Goal: Communication & Community: Answer question/provide support

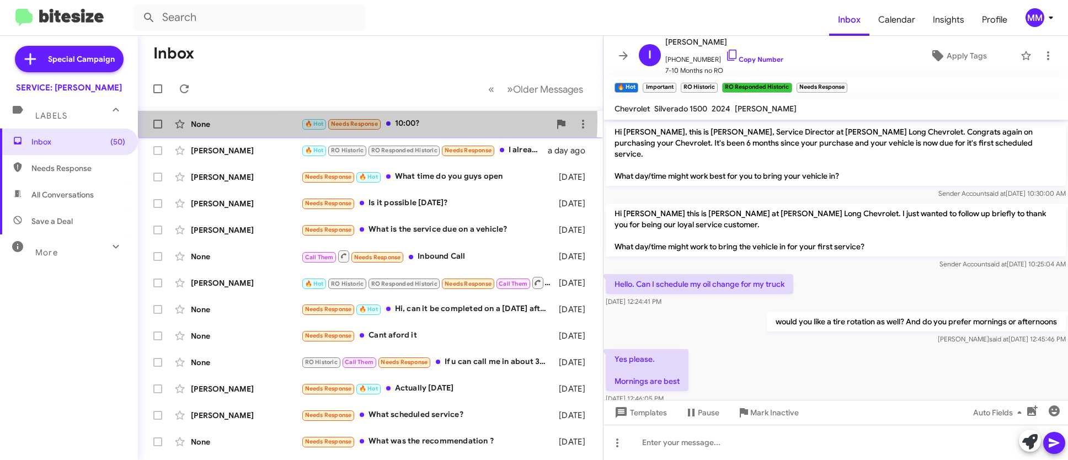
click at [367, 121] on span "Needs Response" at bounding box center [354, 123] width 47 height 7
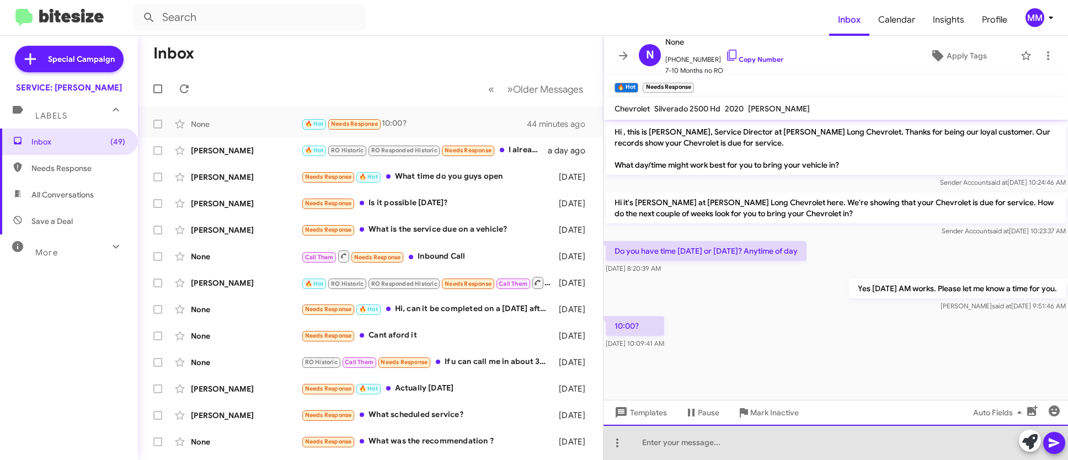
click at [663, 444] on div at bounding box center [836, 442] width 464 height 35
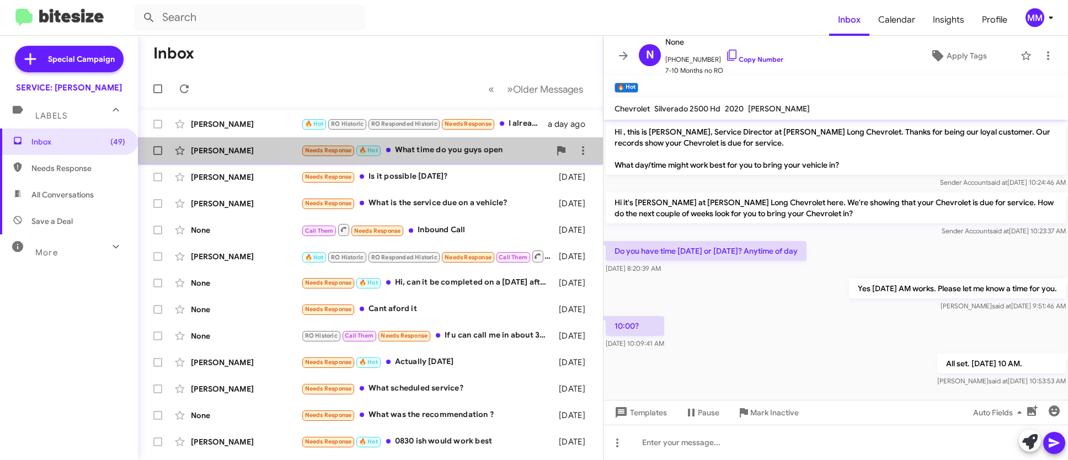
click at [429, 156] on div "Needs Response 🔥 Hot What time do you guys open" at bounding box center [425, 150] width 249 height 13
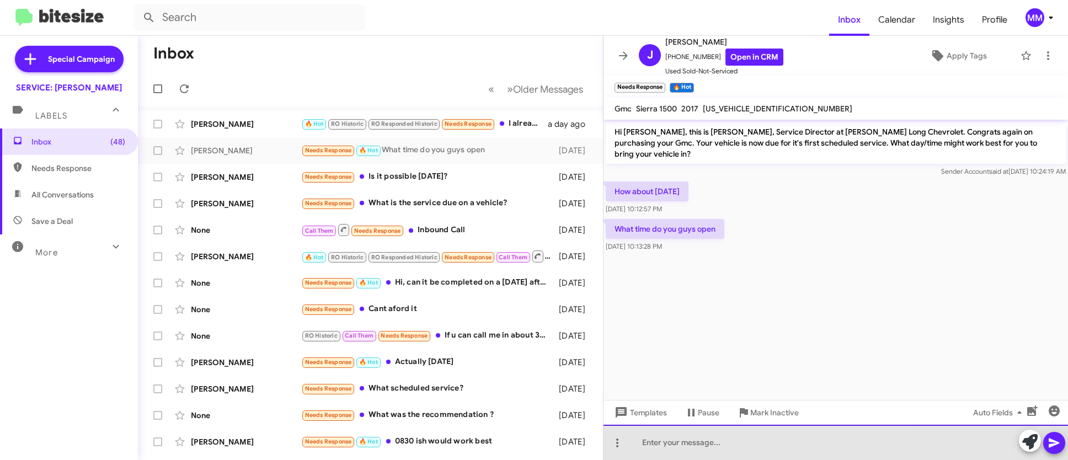
click at [642, 441] on div at bounding box center [836, 442] width 464 height 35
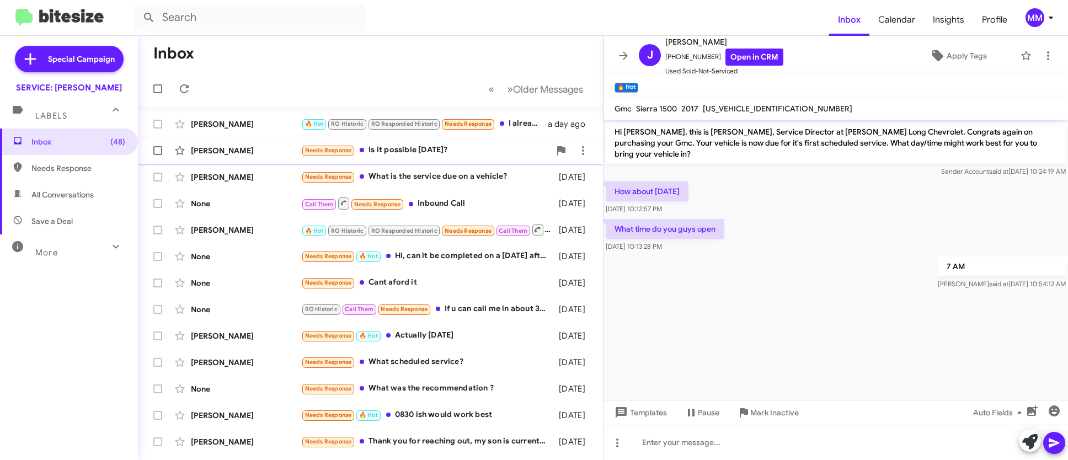
click at [456, 144] on div "Needs Response Is it possible [DATE]?" at bounding box center [425, 150] width 249 height 13
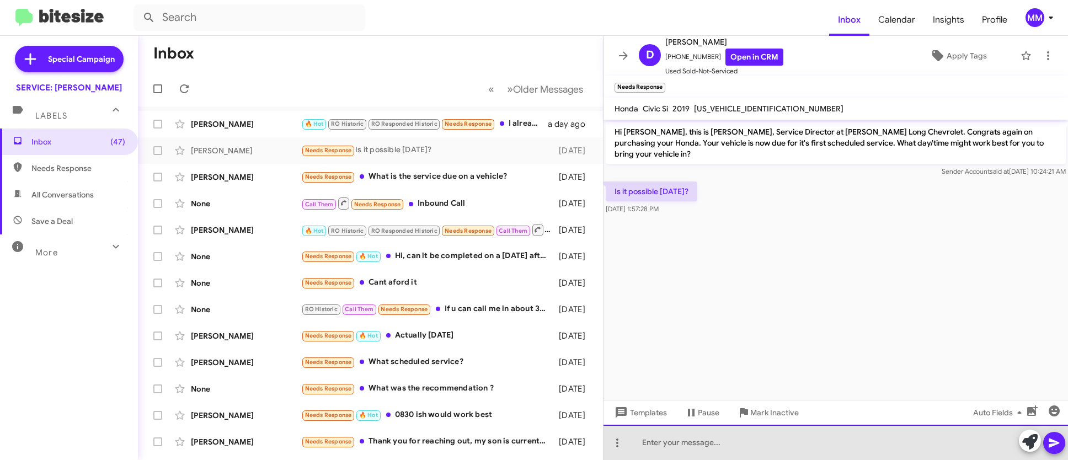
click at [710, 440] on div at bounding box center [836, 442] width 464 height 35
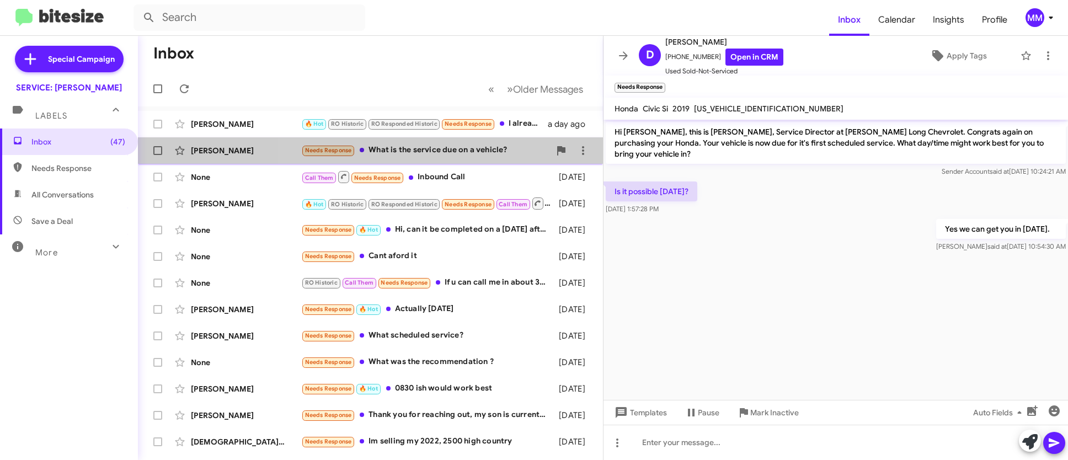
click at [460, 148] on div "Needs Response What is the service due on a vehicle?" at bounding box center [425, 150] width 249 height 13
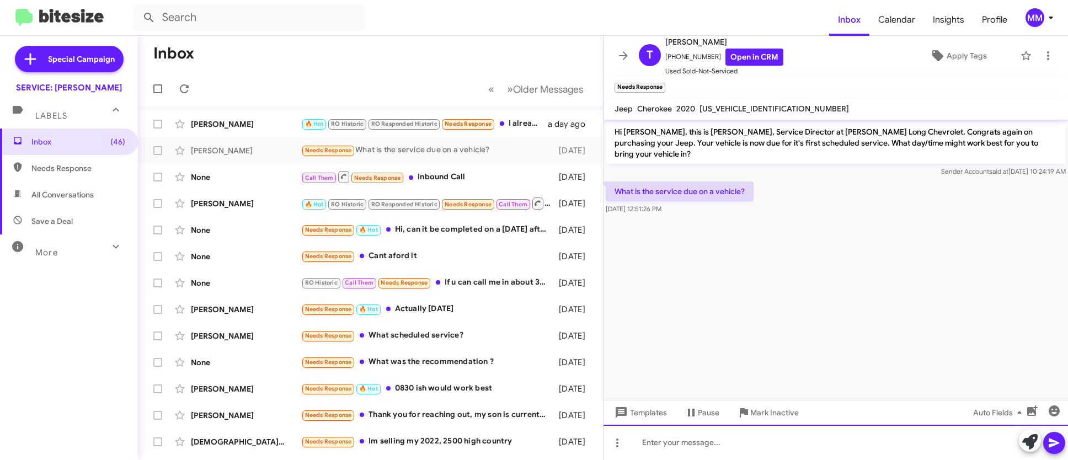
click at [671, 445] on div at bounding box center [836, 442] width 464 height 35
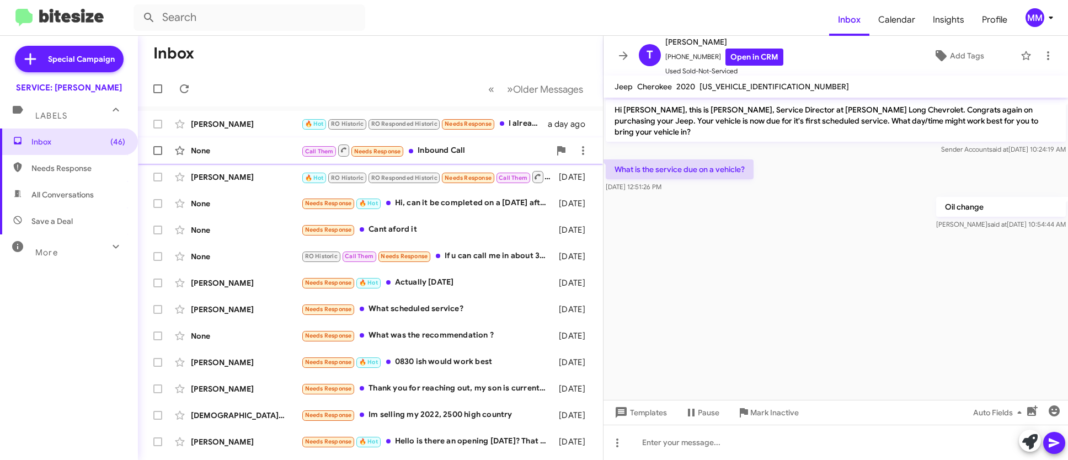
click at [442, 145] on div "Call Them Needs Response Inbound Call" at bounding box center [425, 150] width 249 height 14
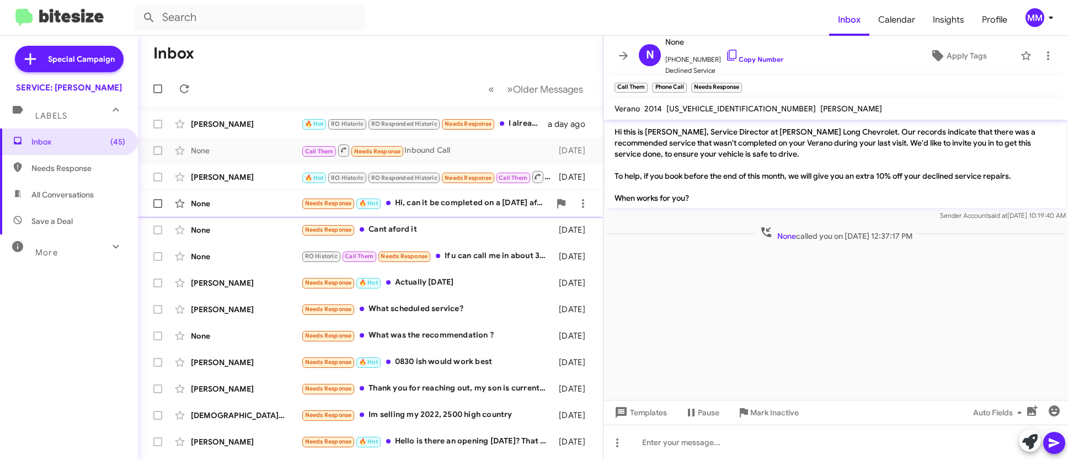
click at [451, 207] on div "Needs Response 🔥 Hot Hi, can it be completed on a [DATE] afternoon if I get it …" at bounding box center [425, 203] width 249 height 13
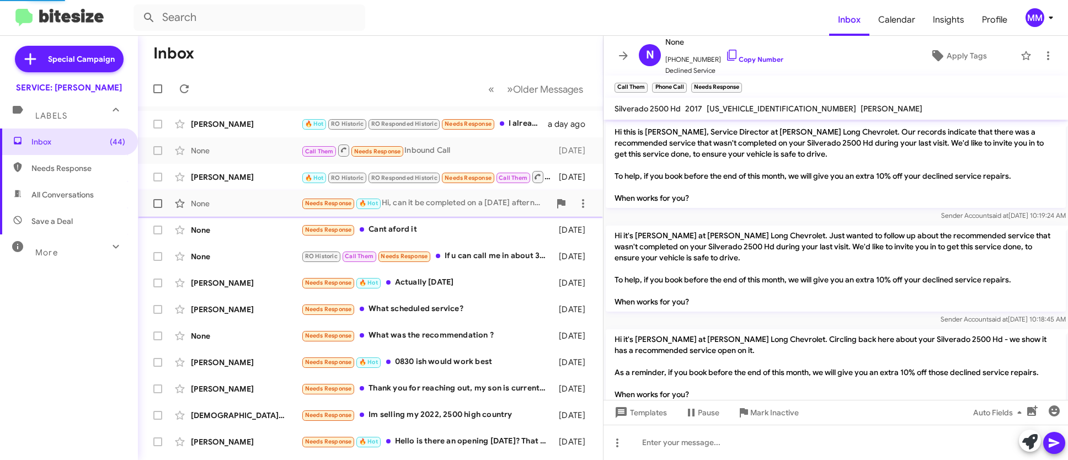
scroll to position [164, 0]
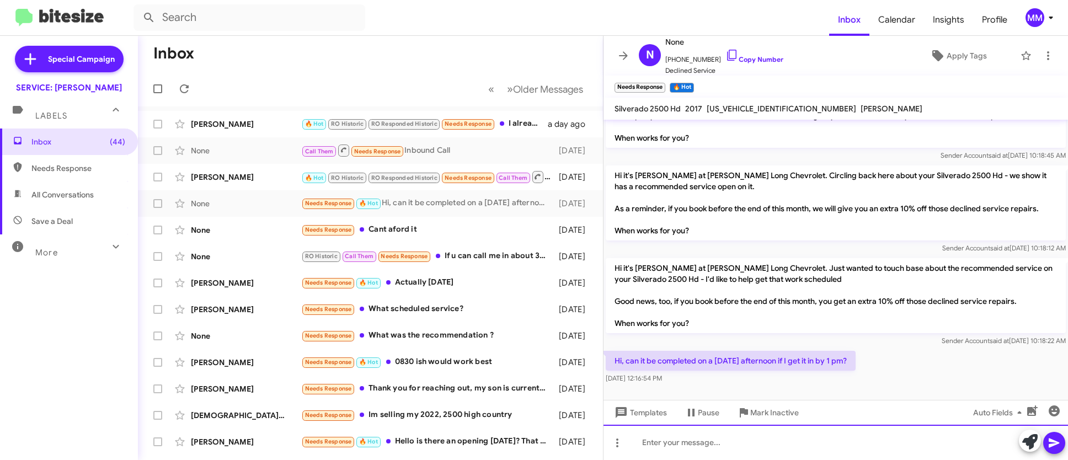
click at [678, 443] on div at bounding box center [836, 442] width 464 height 35
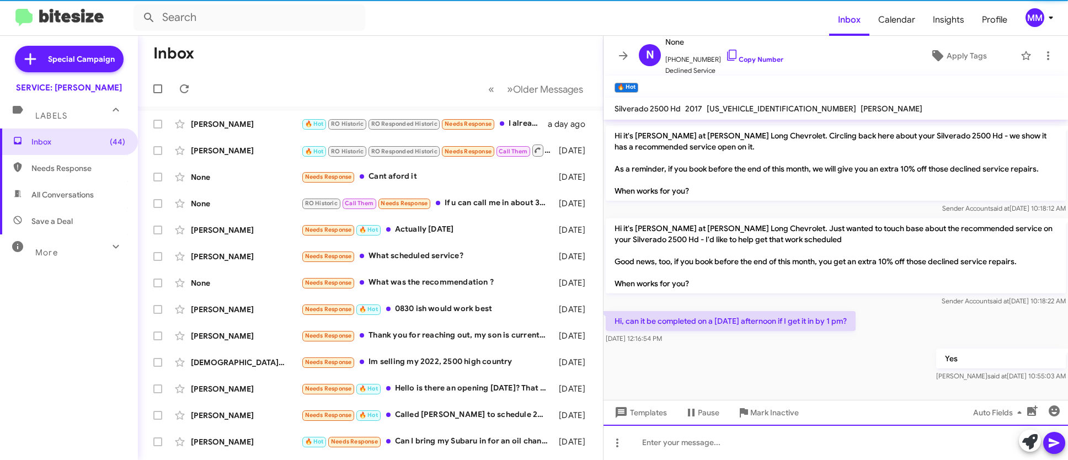
scroll to position [204, 0]
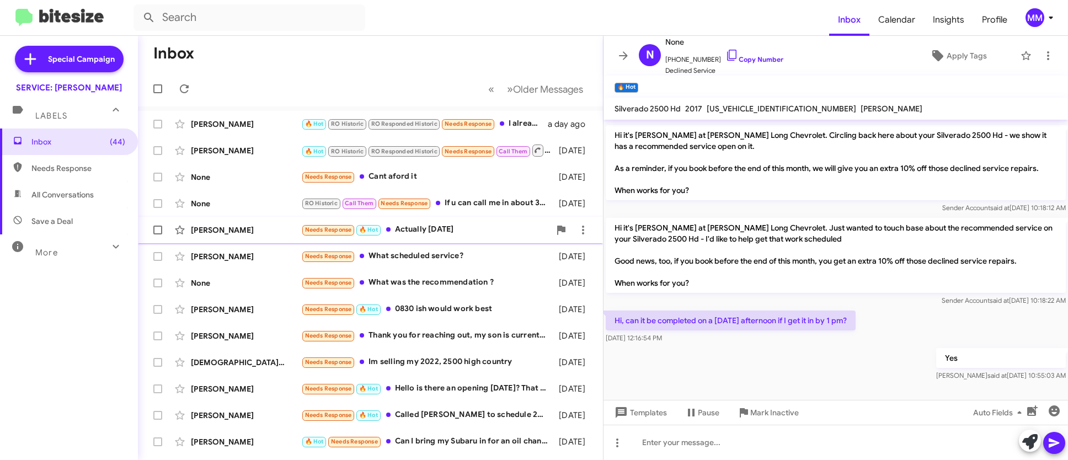
click at [438, 224] on div "Needs Response 🔥 Hot Actually [DATE]" at bounding box center [425, 229] width 249 height 13
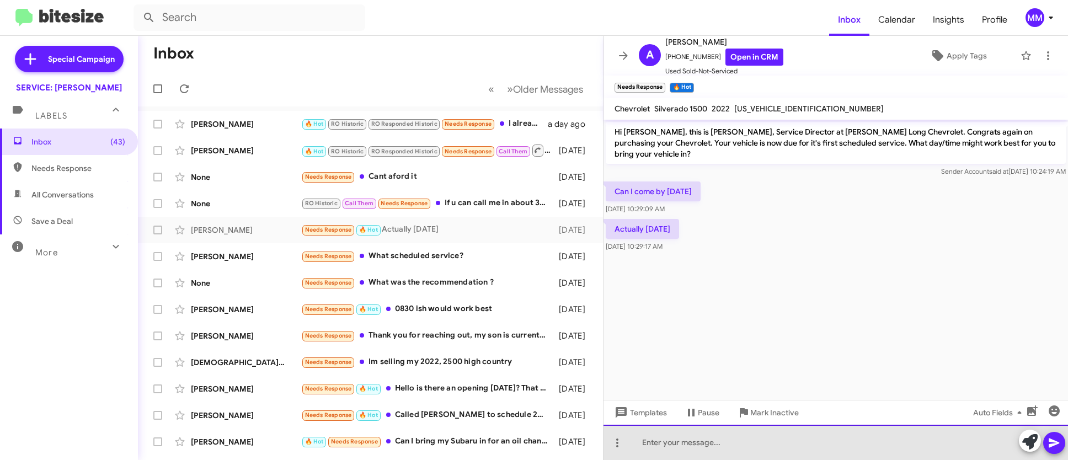
click at [664, 445] on div at bounding box center [836, 442] width 464 height 35
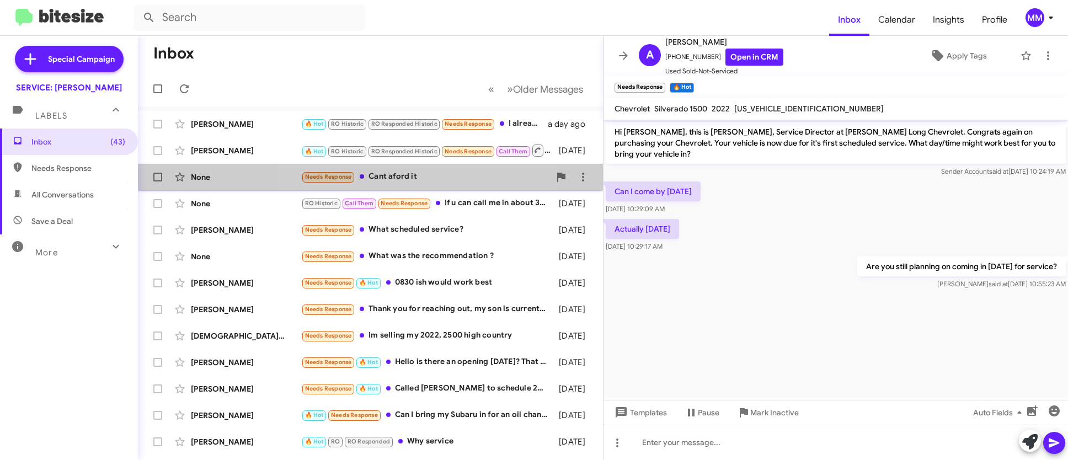
click at [397, 174] on div "Needs Response Cant aford it" at bounding box center [425, 176] width 249 height 13
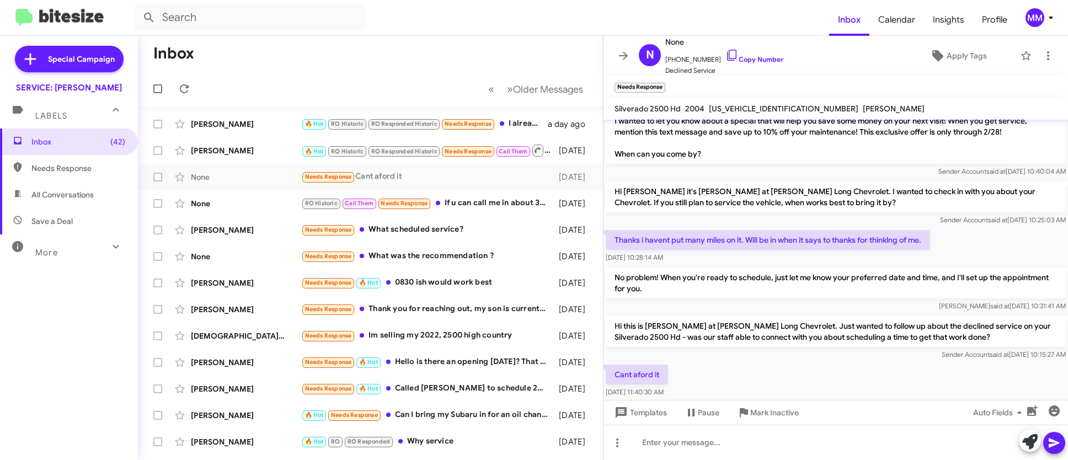
scroll to position [372, 0]
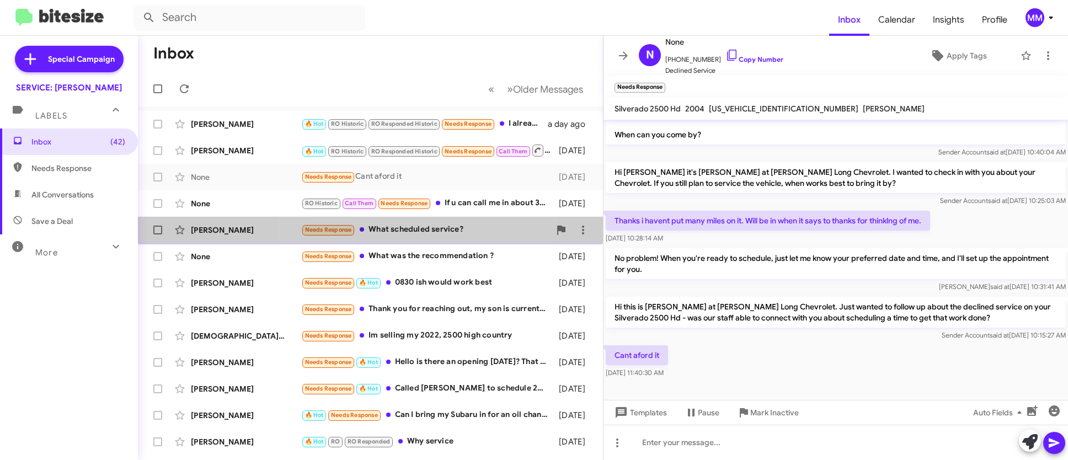
click at [424, 227] on div "Needs Response What scheduled service?" at bounding box center [425, 229] width 249 height 13
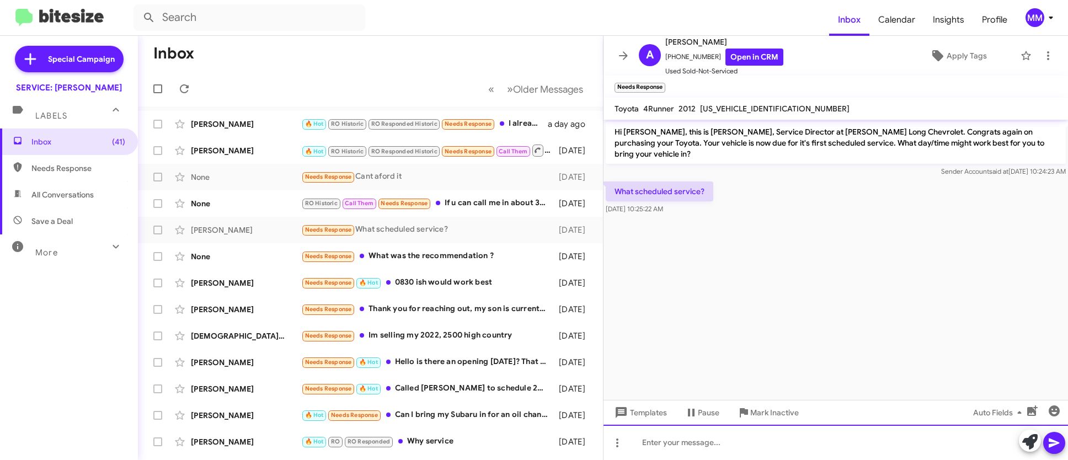
click at [692, 442] on div at bounding box center [836, 442] width 464 height 35
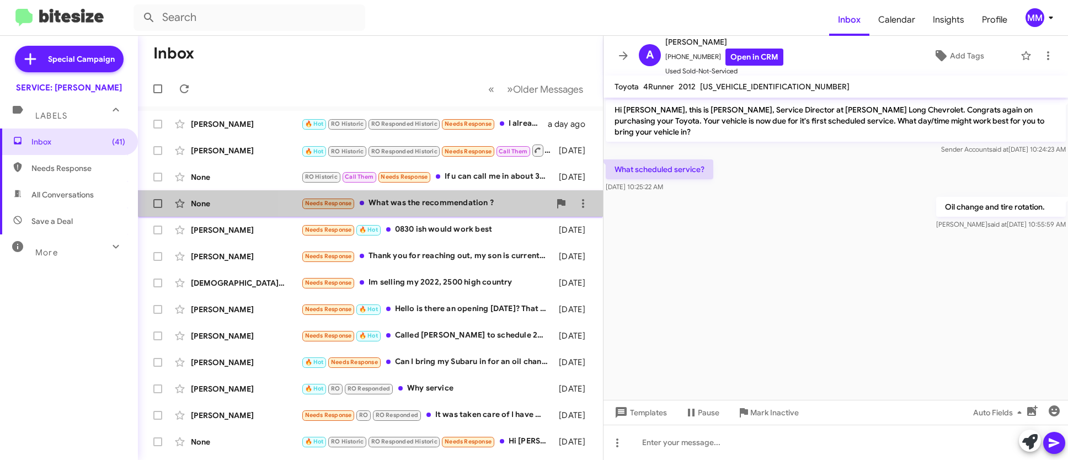
click at [433, 199] on div "Needs Response What was the recommendation ?" at bounding box center [425, 203] width 249 height 13
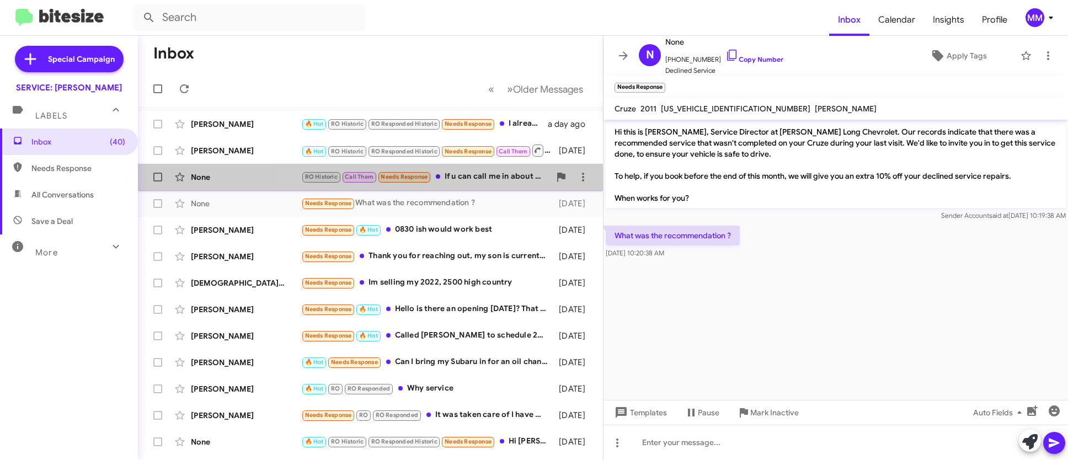
click at [459, 174] on div "RO Historic Call Them Needs Response If u can call me in about 30 minutes we ca…" at bounding box center [425, 176] width 249 height 13
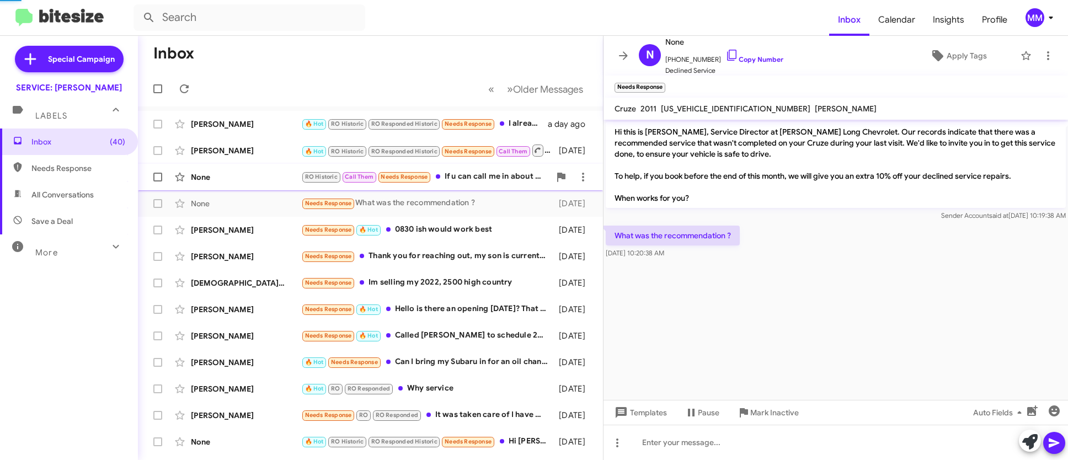
scroll to position [187, 0]
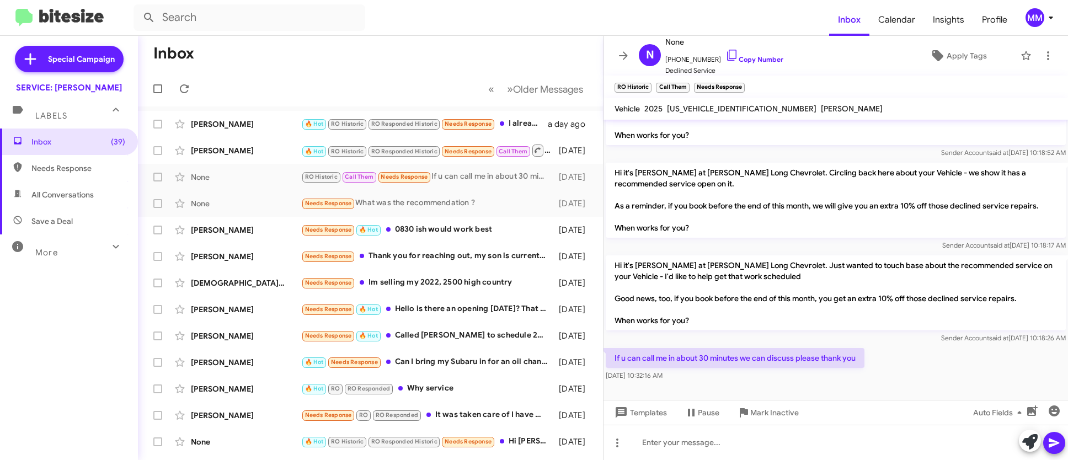
click at [68, 333] on div "Inbox (39) Needs Response All Conversations Save a Deal More Important 🔥 Hot Ap…" at bounding box center [69, 267] width 138 height 276
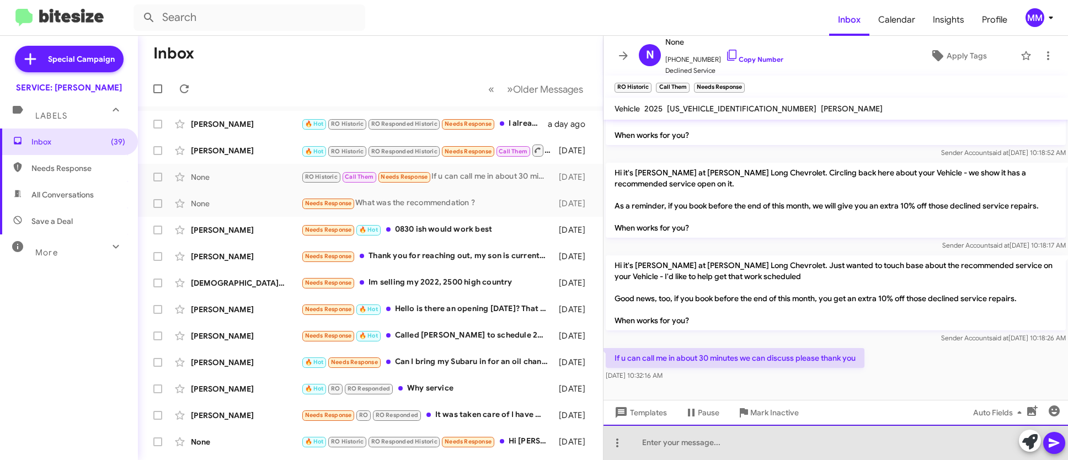
click at [745, 441] on div at bounding box center [836, 442] width 464 height 35
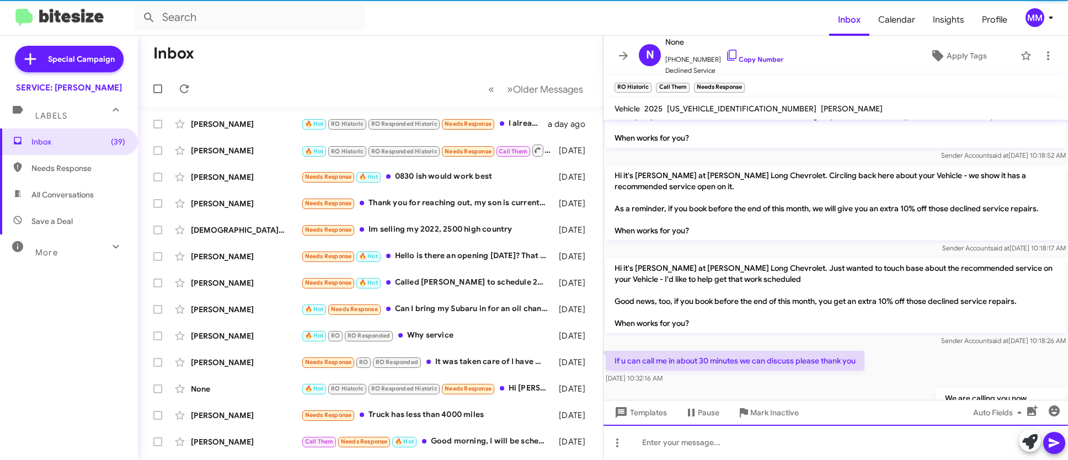
scroll to position [227, 0]
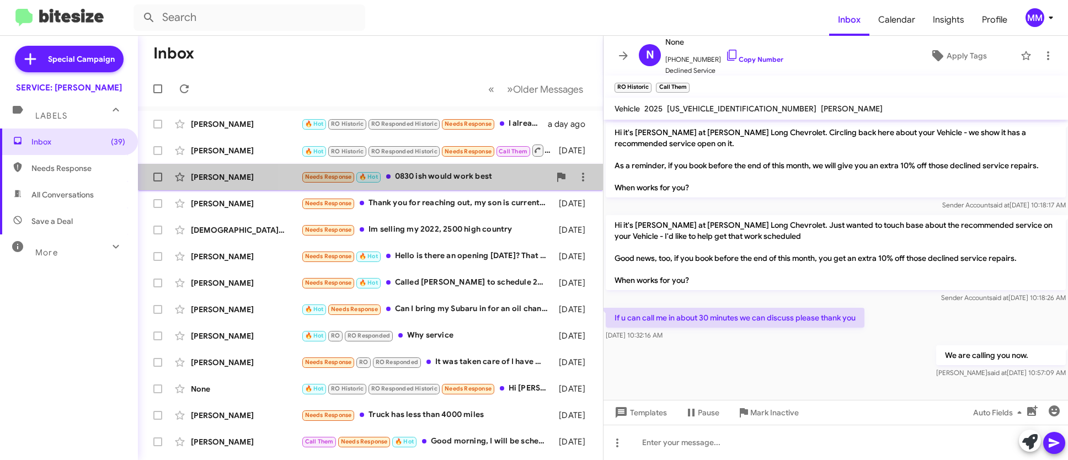
click at [455, 179] on div "Needs Response 🔥 Hot 0830 ish would work best" at bounding box center [425, 176] width 249 height 13
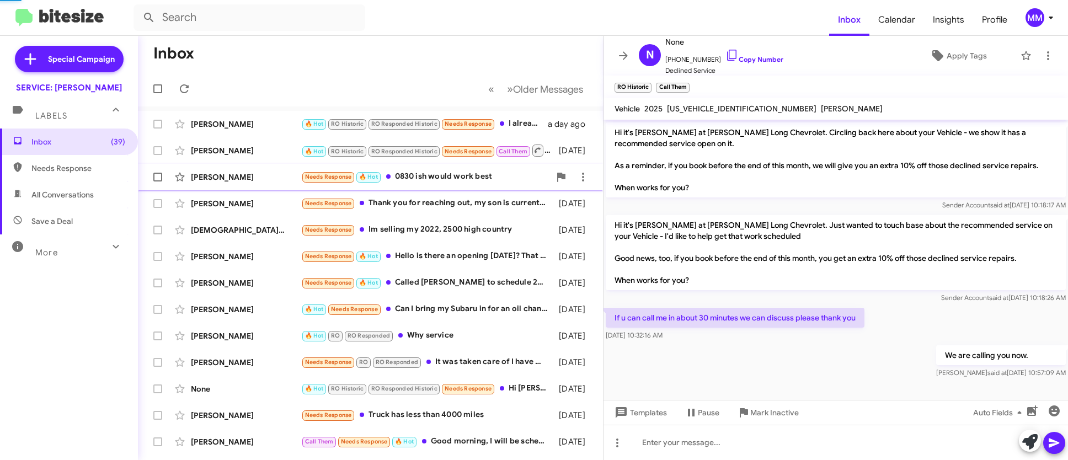
scroll to position [724, 0]
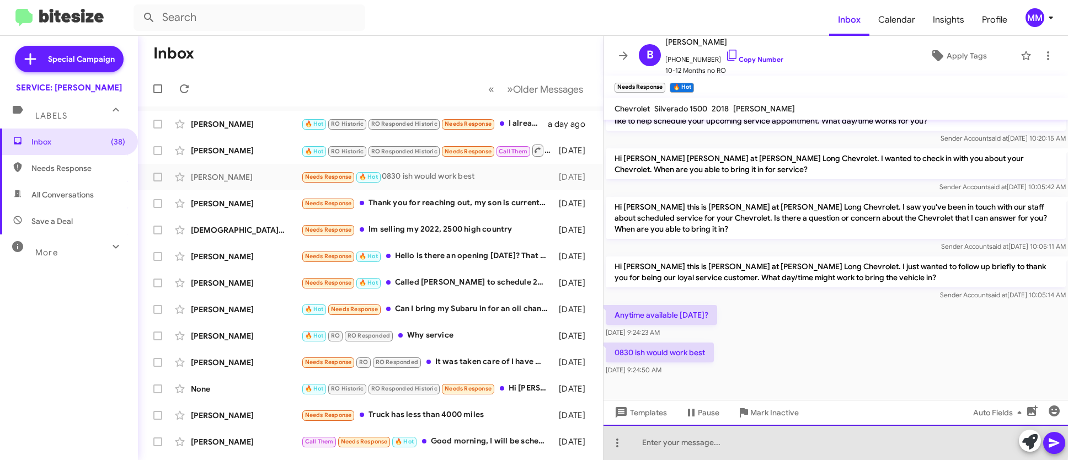
click at [754, 439] on div at bounding box center [836, 442] width 464 height 35
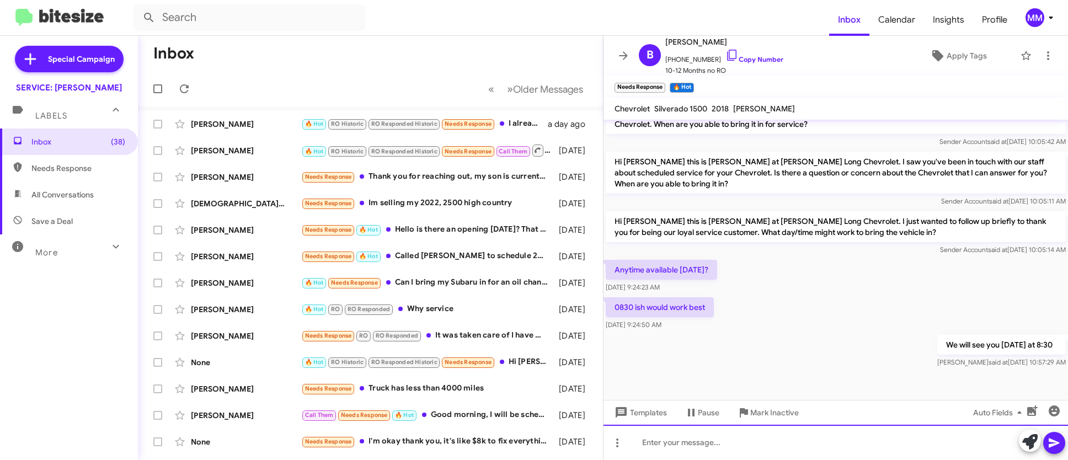
scroll to position [951, 0]
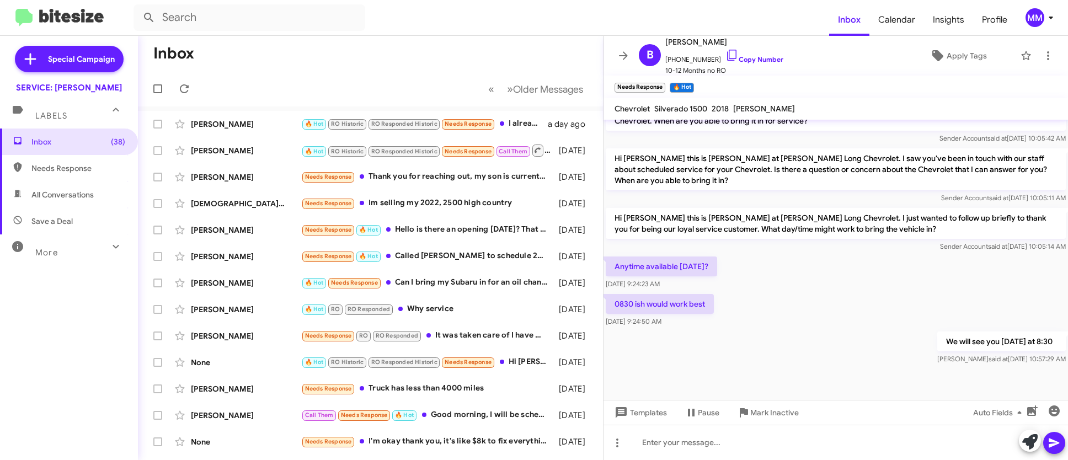
click at [42, 341] on div "Inbox (38) Needs Response All Conversations Save a Deal More Important 🔥 Hot Ap…" at bounding box center [69, 267] width 138 height 276
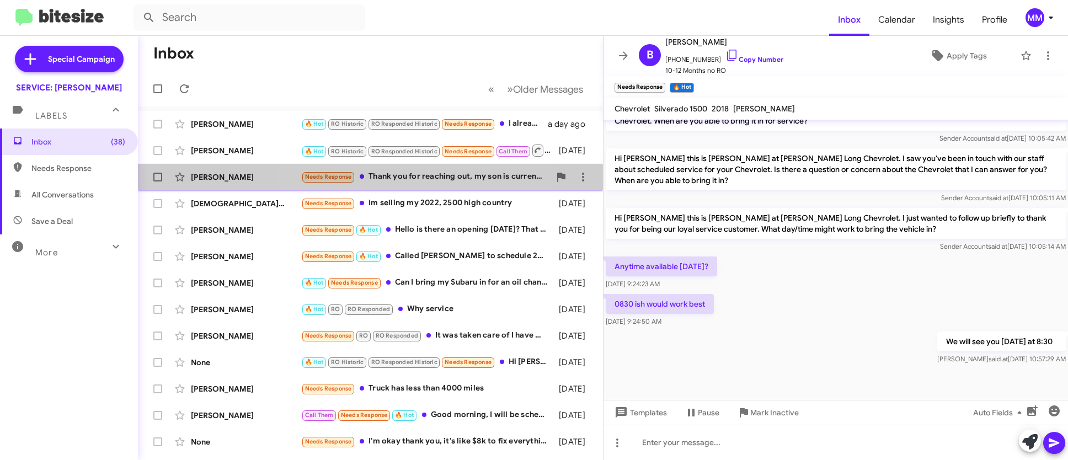
click at [408, 175] on div "Needs Response Thank you for reaching out, my son is currently using it and I w…" at bounding box center [425, 176] width 249 height 13
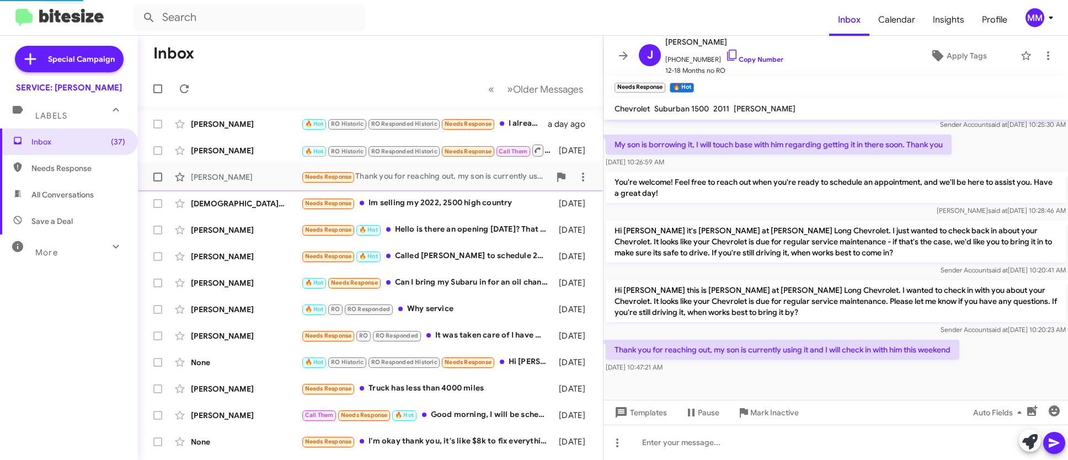
scroll to position [237, 0]
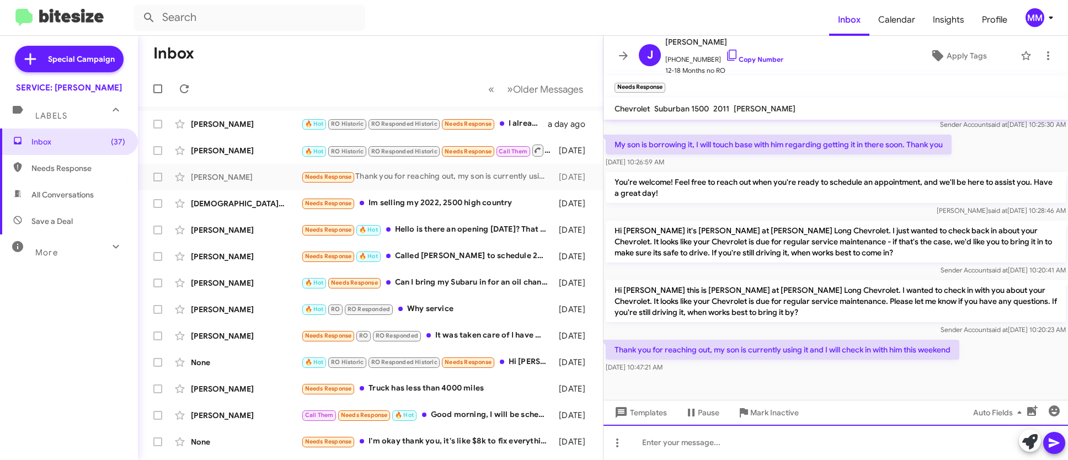
click at [658, 445] on div at bounding box center [836, 442] width 464 height 35
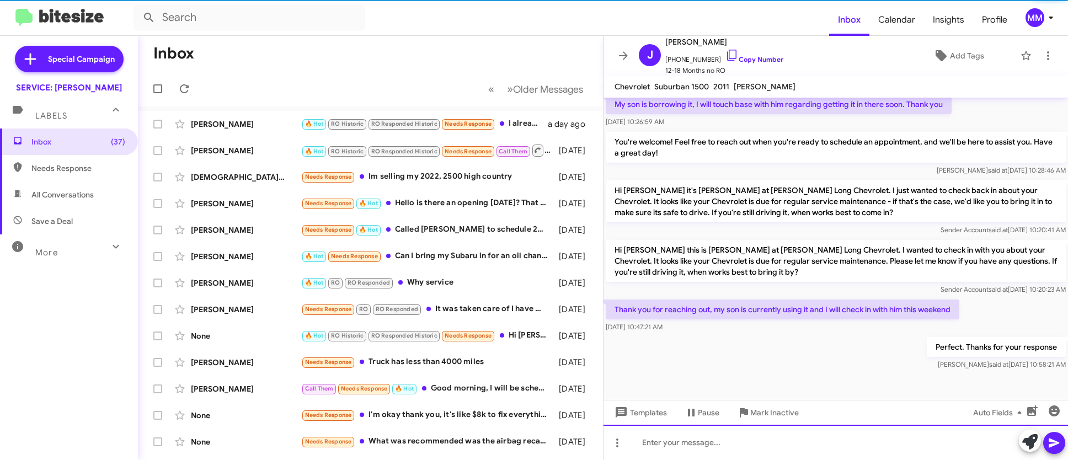
scroll to position [255, 0]
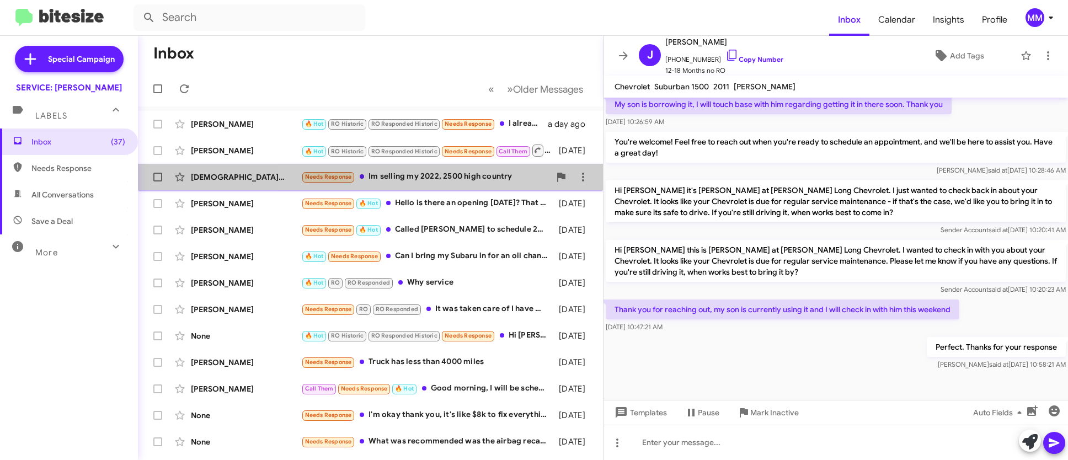
click at [435, 177] on div "Needs Response Im selling my 2022, 2500 high country" at bounding box center [425, 176] width 249 height 13
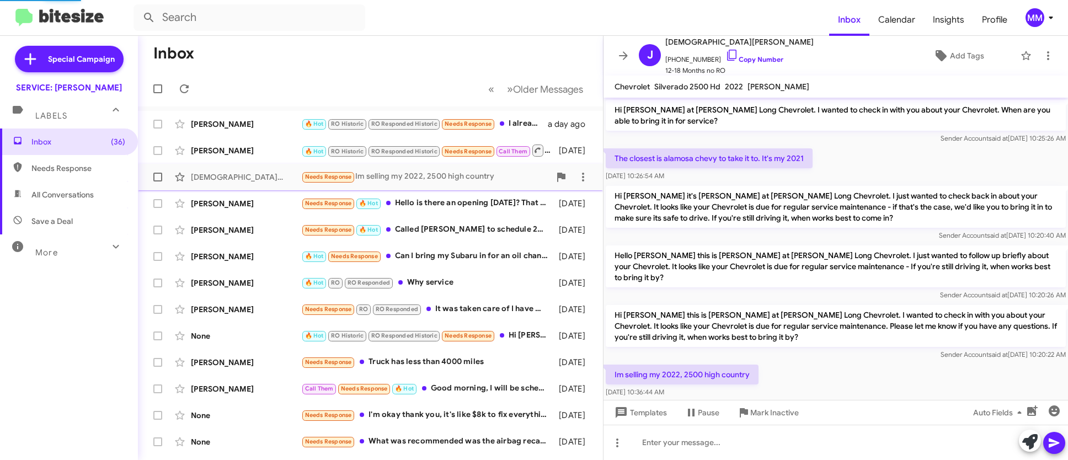
scroll to position [130, 0]
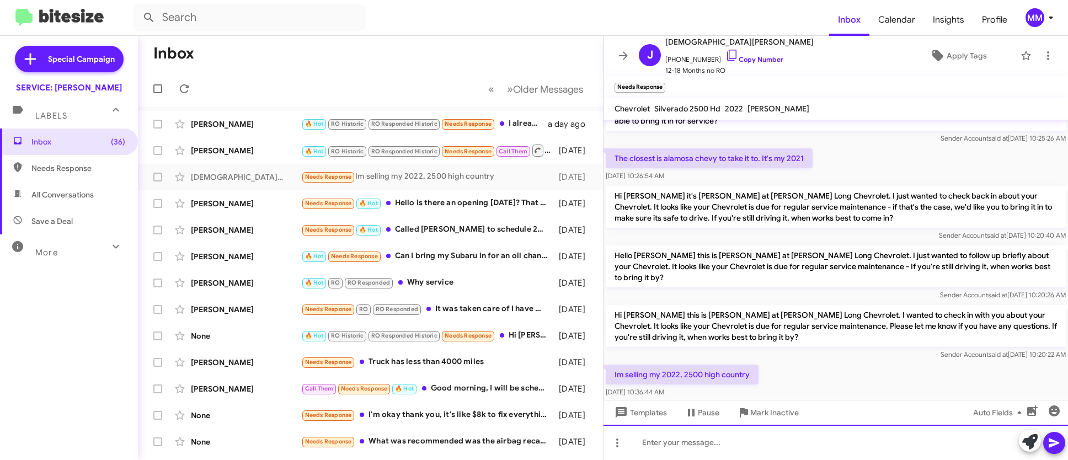
click at [724, 442] on div at bounding box center [836, 442] width 464 height 35
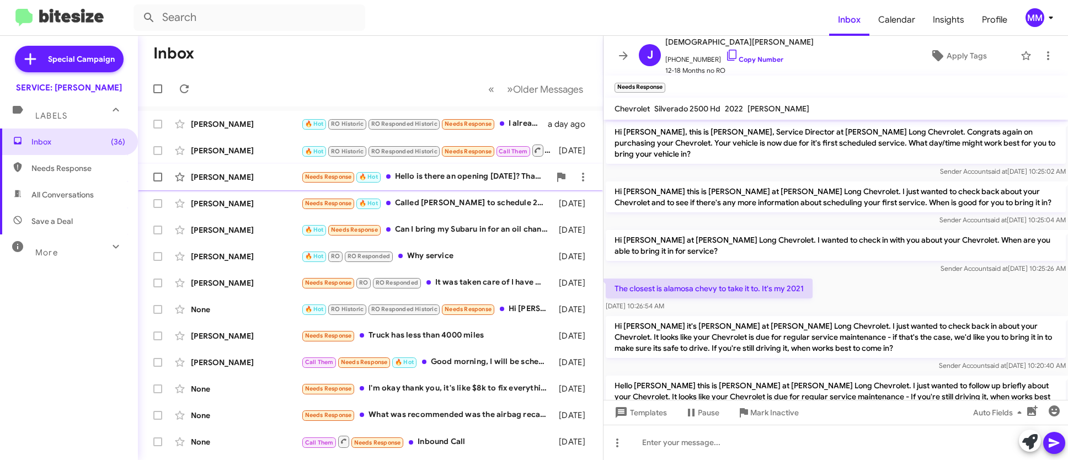
click at [474, 178] on div "Needs Response 🔥 Hot Hello is there an opening [DATE]? That I could bring the c…" at bounding box center [425, 176] width 249 height 13
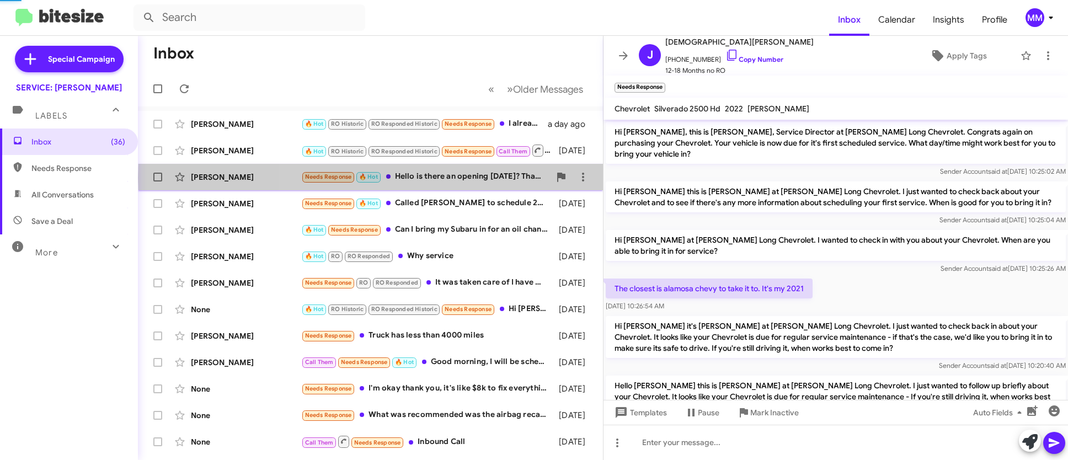
scroll to position [581, 0]
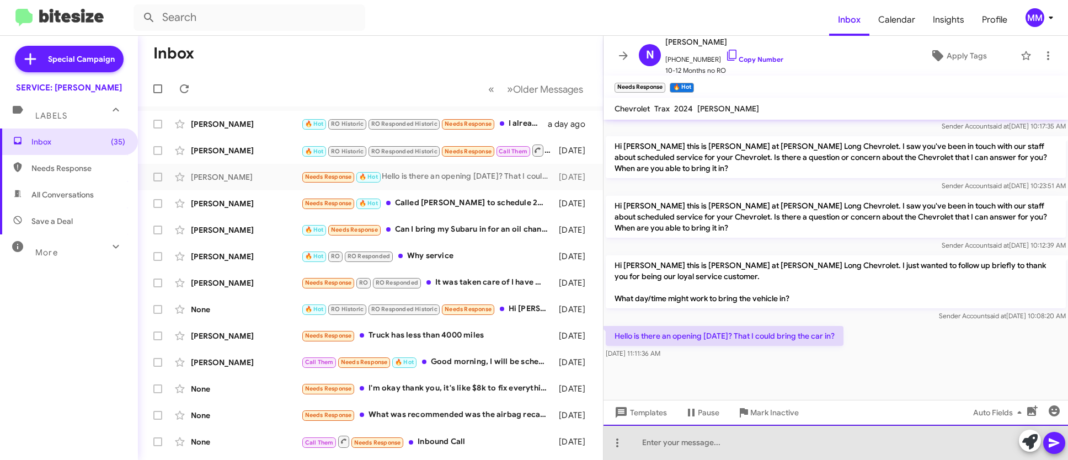
click at [658, 444] on div at bounding box center [836, 442] width 464 height 35
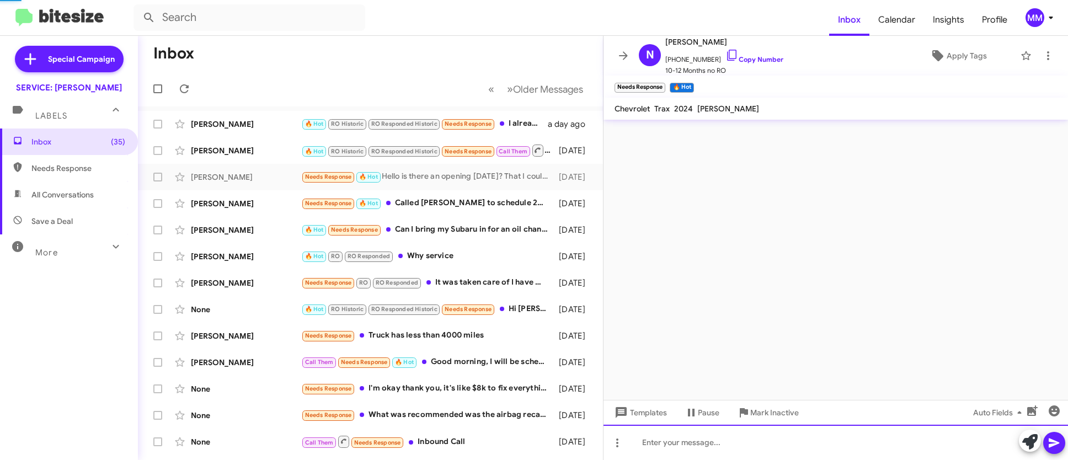
scroll to position [0, 0]
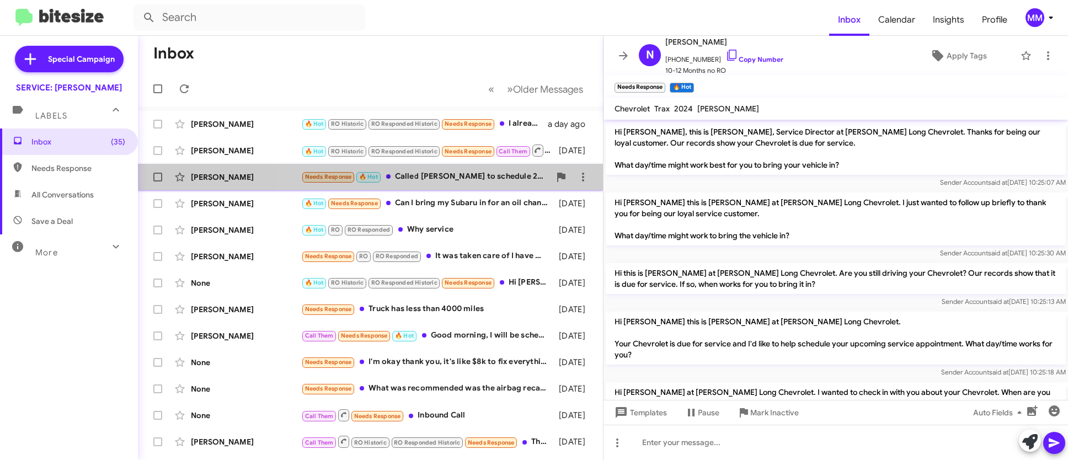
click at [473, 175] on div "Needs Response 🔥 Hot Called [PERSON_NAME] to schedule 24th or 25th" at bounding box center [425, 176] width 249 height 13
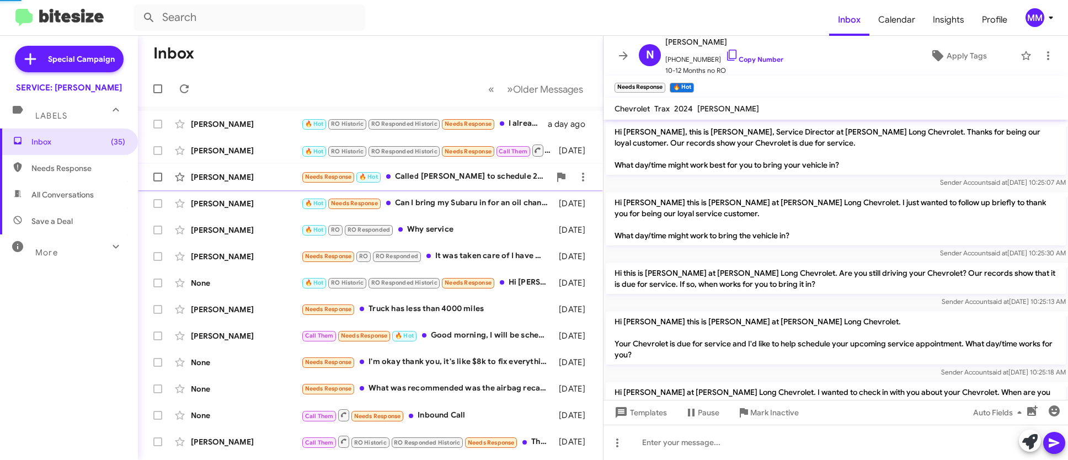
scroll to position [68, 0]
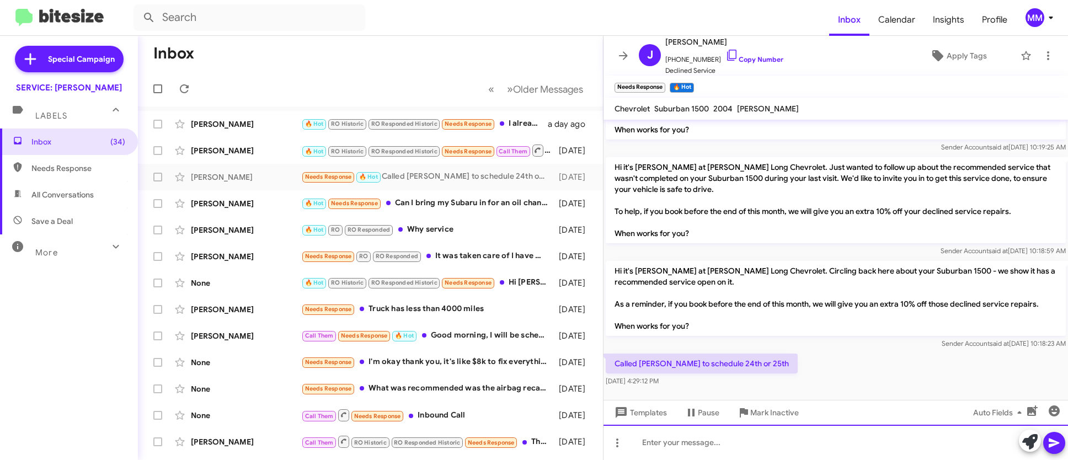
click at [663, 437] on div at bounding box center [836, 442] width 464 height 35
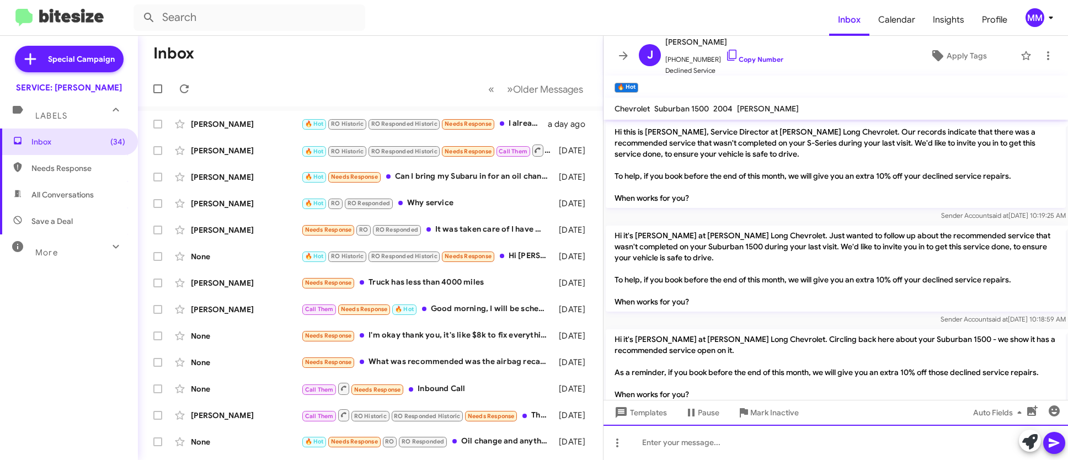
scroll to position [109, 0]
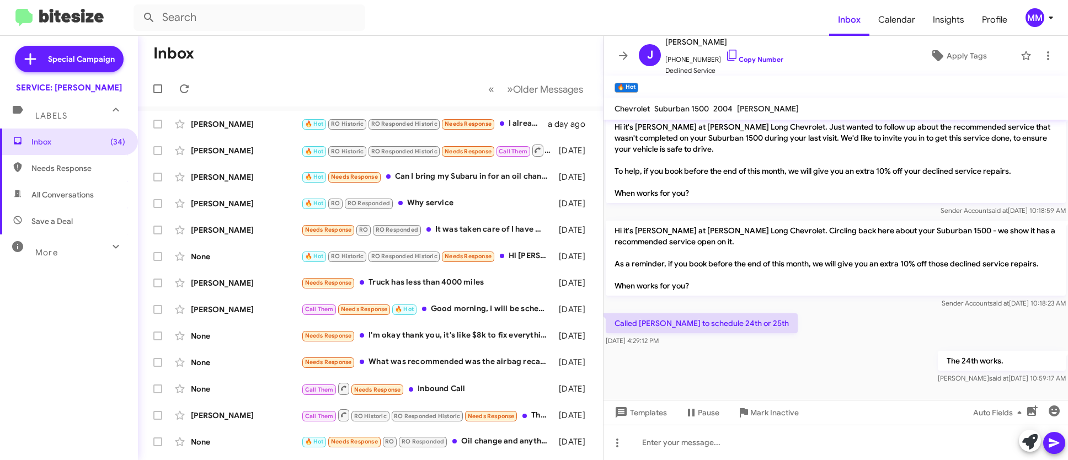
click at [49, 349] on div "Inbox (34) Needs Response All Conversations Save a Deal More Important 🔥 Hot Ap…" at bounding box center [69, 267] width 138 height 276
click at [432, 174] on div "🔥 Hot Needs Response Can I bring my Subaru in for an oil change [DATE] morning?" at bounding box center [425, 176] width 249 height 13
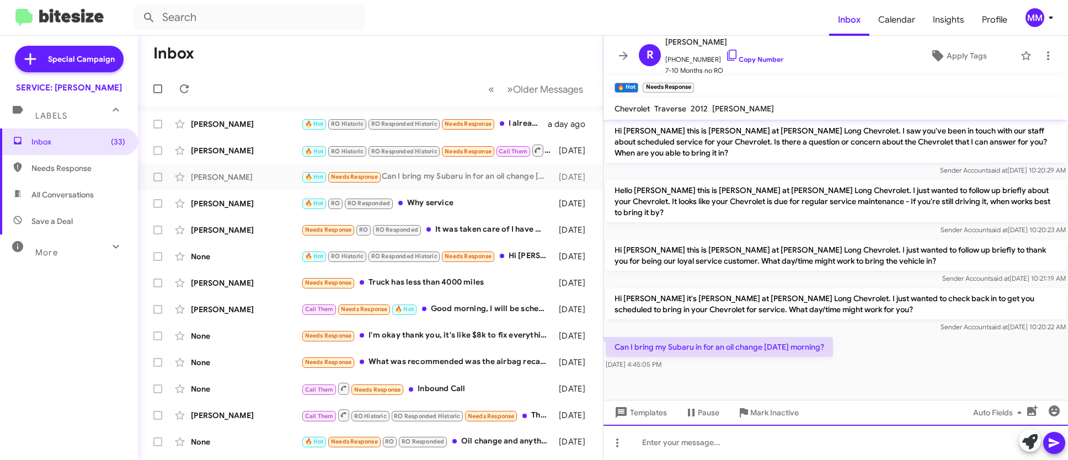
click at [651, 434] on div at bounding box center [836, 442] width 464 height 35
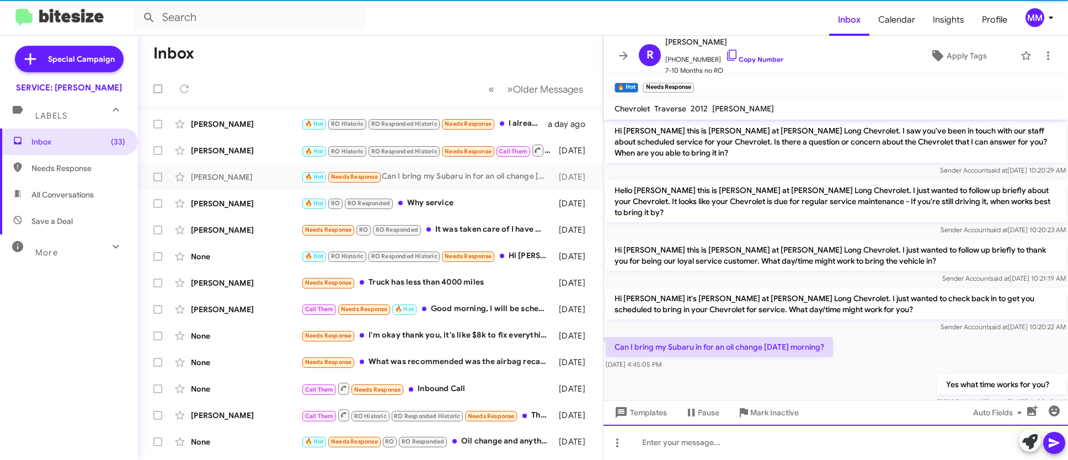
scroll to position [0, 0]
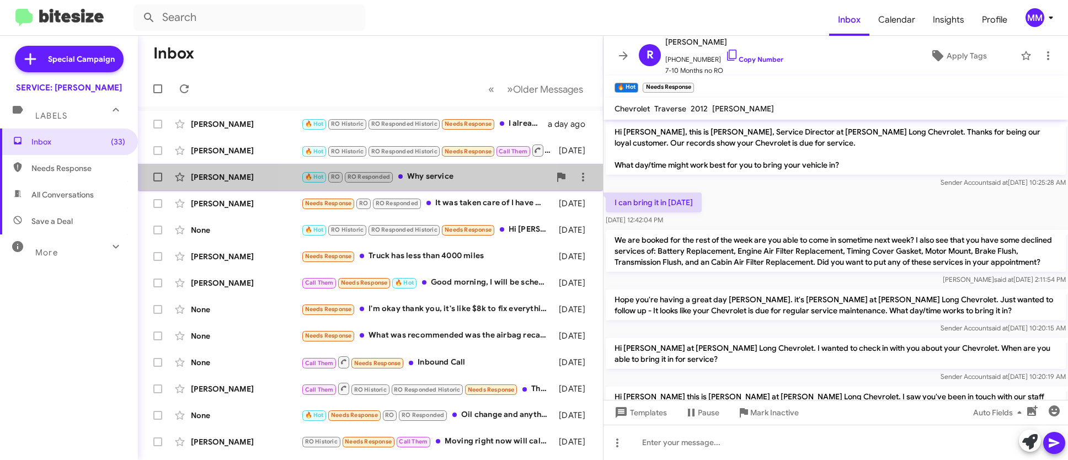
click at [396, 174] on div "🔥 Hot RO RO Responded Why service" at bounding box center [425, 176] width 249 height 13
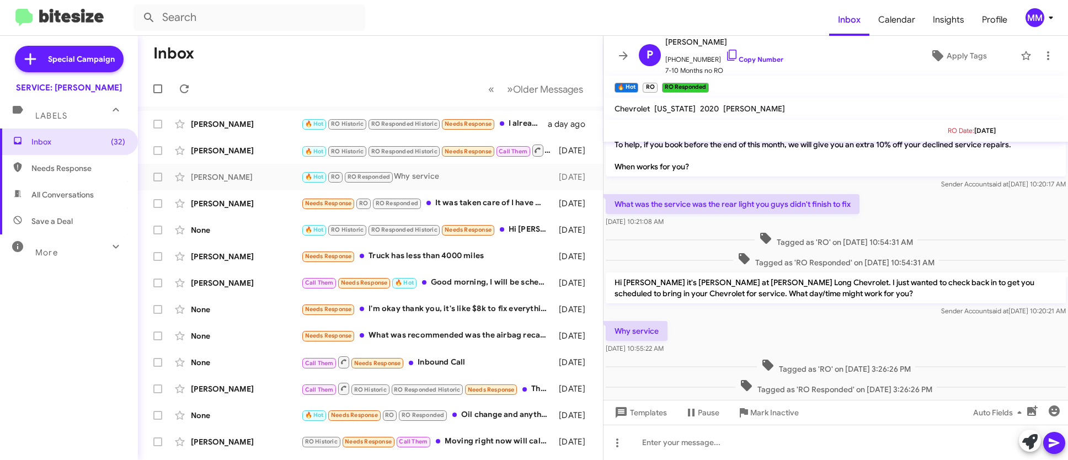
scroll to position [179, 0]
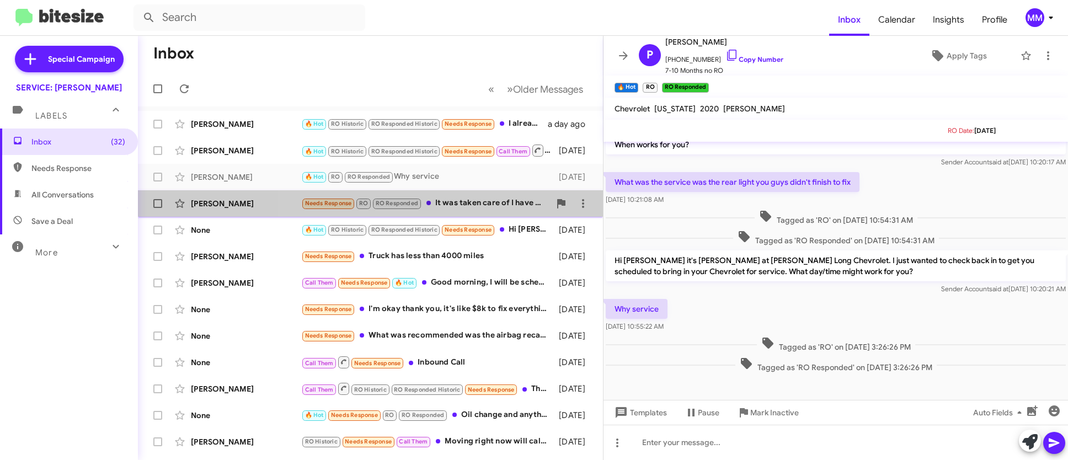
click at [468, 200] on div "Needs Response RO RO Responded It was taken care of I have my Chevrolet equinox…" at bounding box center [425, 203] width 249 height 13
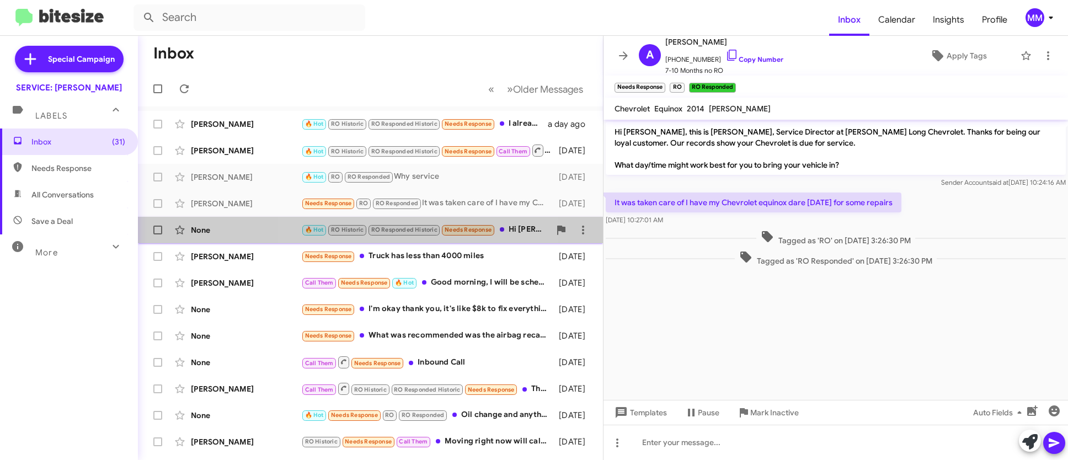
click at [421, 227] on span "RO Responded Historic" at bounding box center [404, 229] width 66 height 7
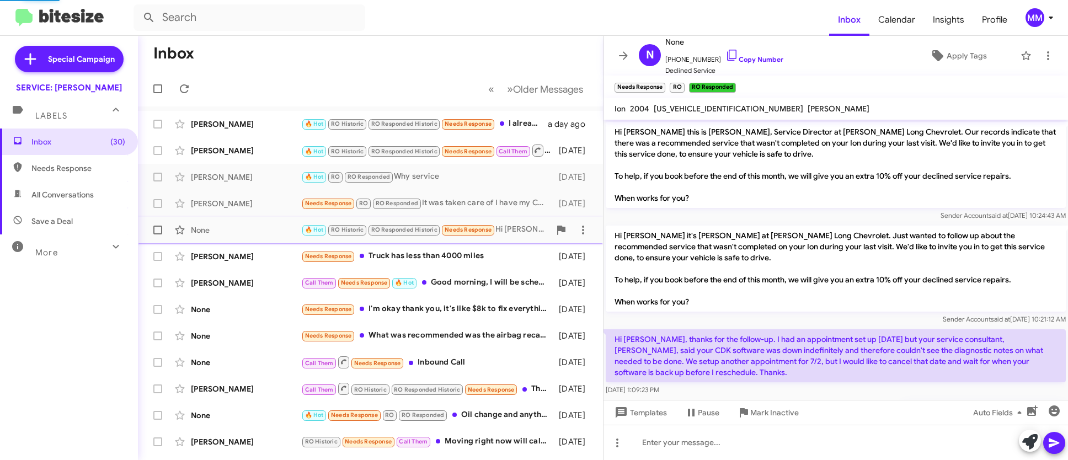
scroll to position [287, 0]
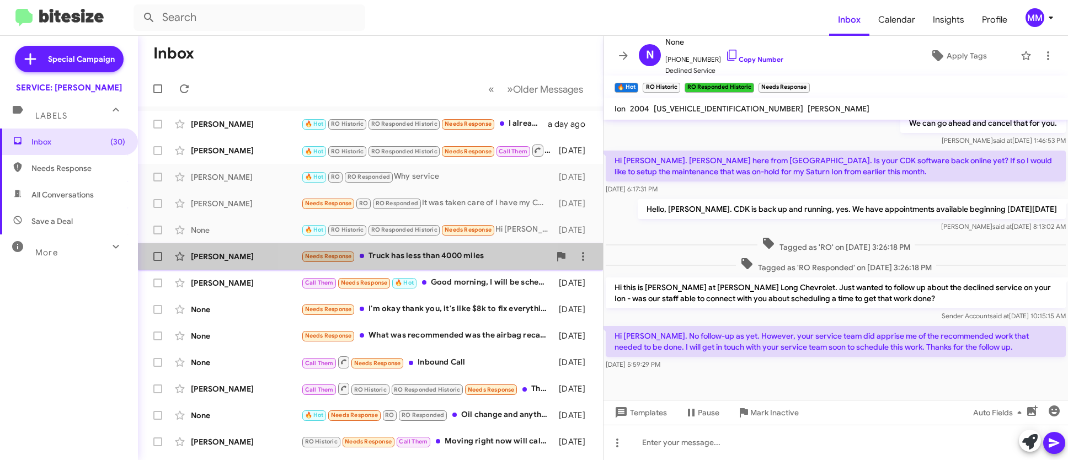
click at [423, 254] on div "Needs Response Truck has less than 4000 miles" at bounding box center [425, 256] width 249 height 13
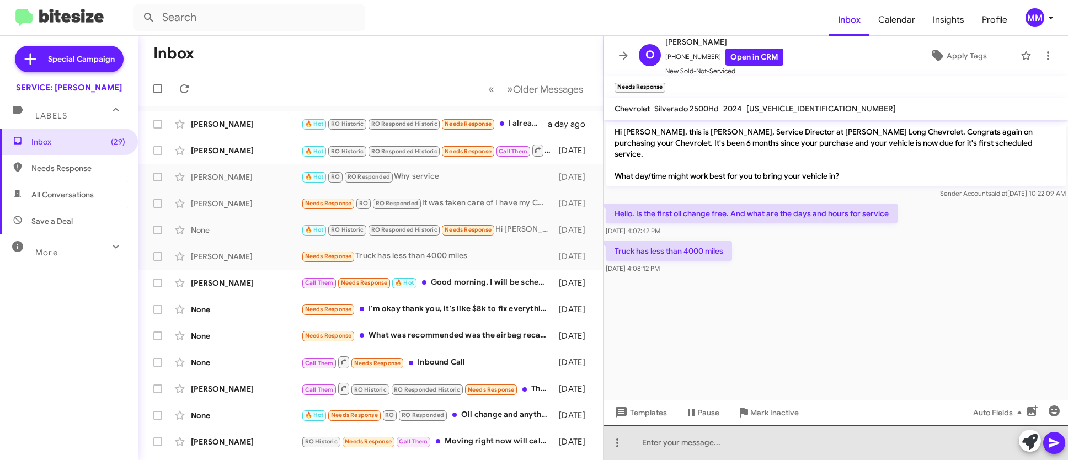
click at [693, 442] on div at bounding box center [836, 442] width 464 height 35
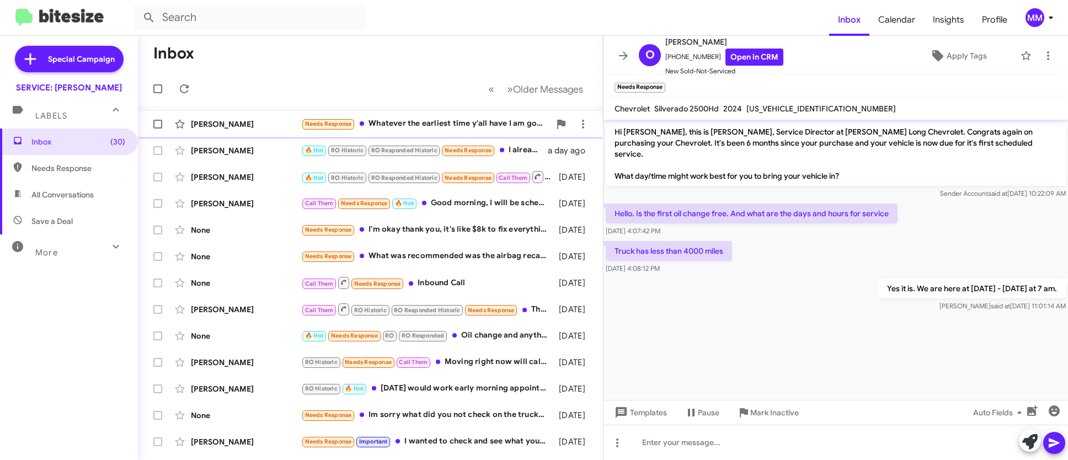
click at [426, 123] on div "Needs Response Whatever the earliest time y'all have I am good for" at bounding box center [425, 124] width 249 height 13
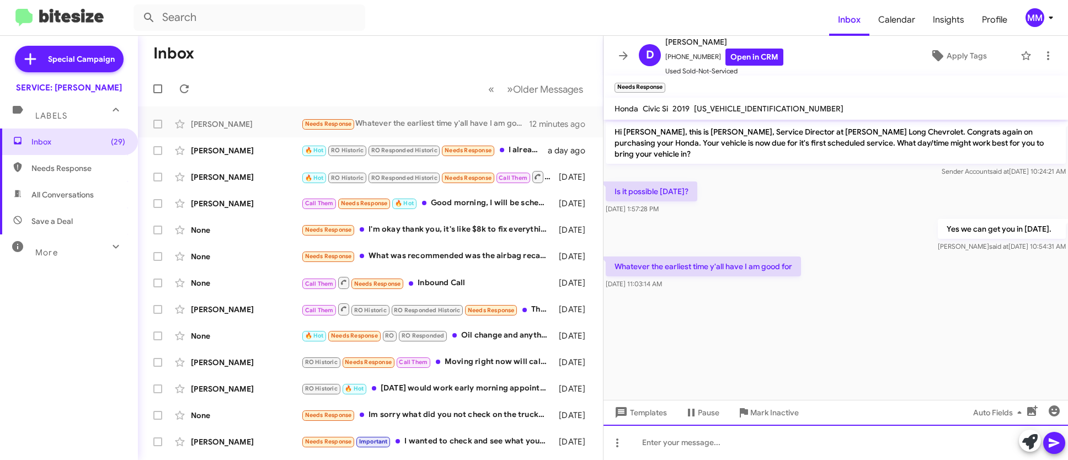
click at [716, 450] on div at bounding box center [836, 442] width 464 height 35
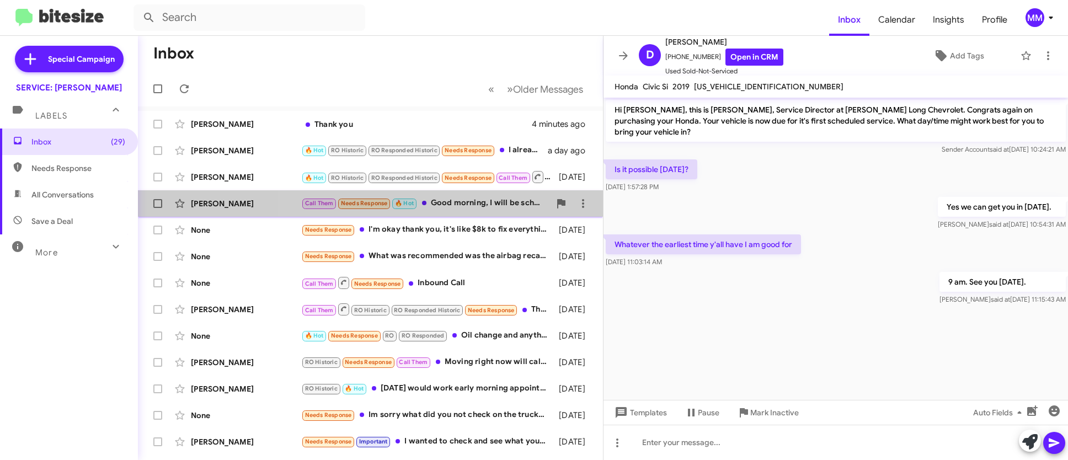
click at [473, 205] on div "Call Them Needs Response 🔥 Hot Good morning, I will be scheduling appointment i…" at bounding box center [425, 203] width 249 height 13
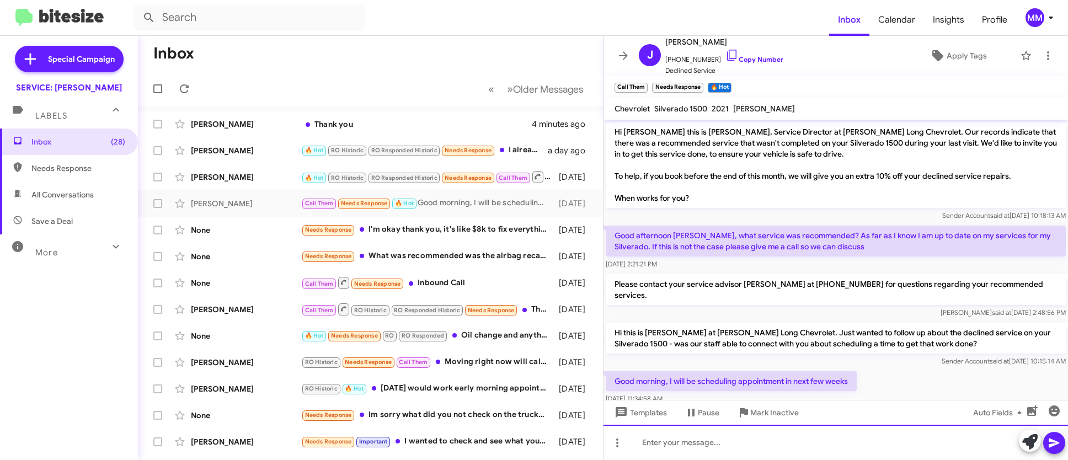
drag, startPoint x: 676, startPoint y: 445, endPoint x: 658, endPoint y: 433, distance: 21.6
click at [675, 445] on div at bounding box center [836, 442] width 464 height 35
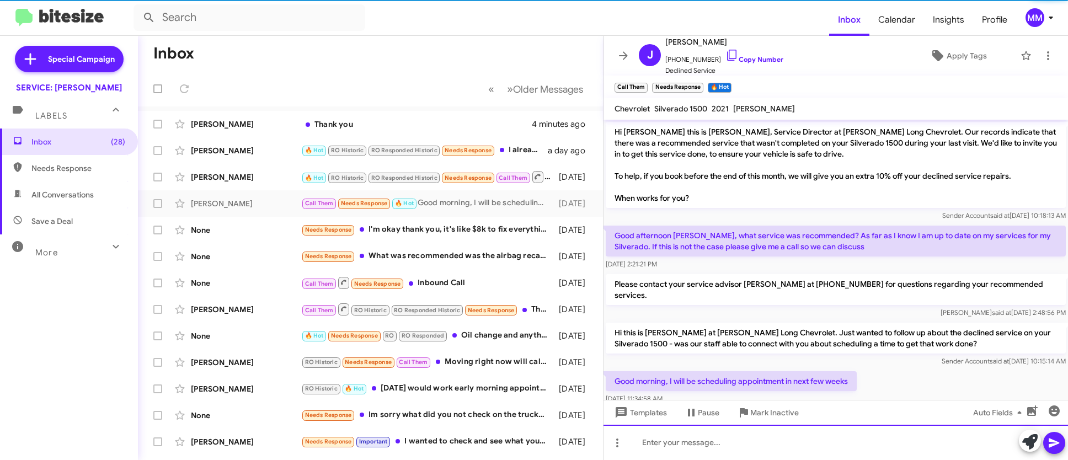
scroll to position [50, 0]
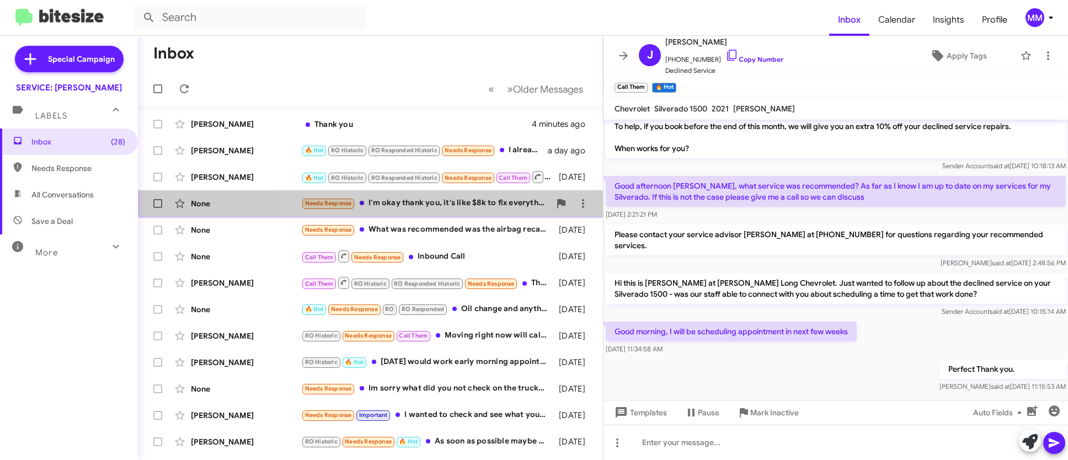
click at [462, 201] on div "Needs Response I'm okay thank you, it's like $8k to fix everything and I don't …" at bounding box center [425, 203] width 249 height 13
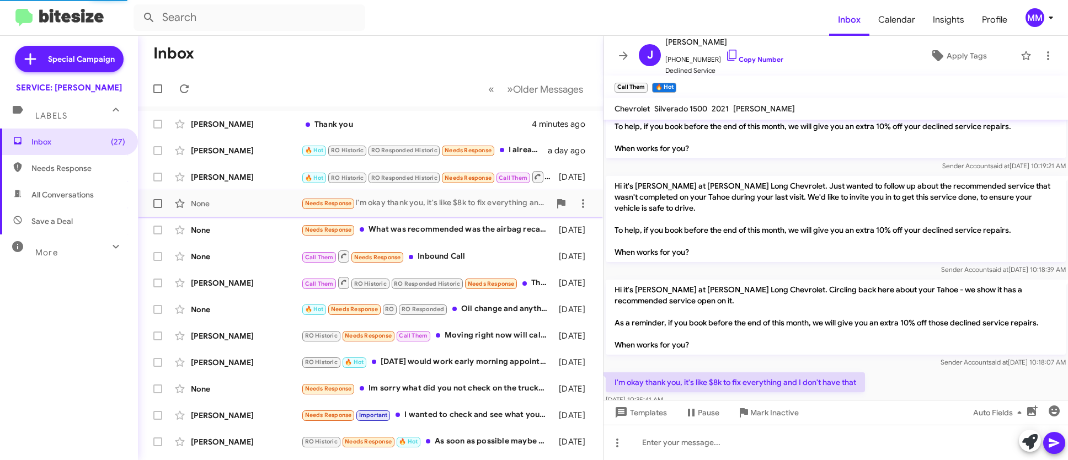
scroll to position [68, 0]
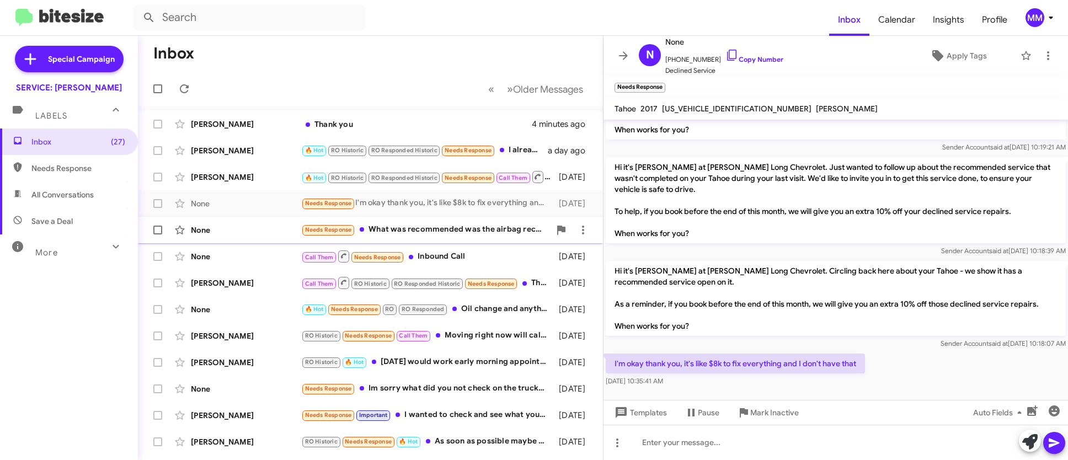
click at [453, 230] on div "Needs Response What was recommended was the airbag recall that you were suppose…" at bounding box center [425, 229] width 249 height 13
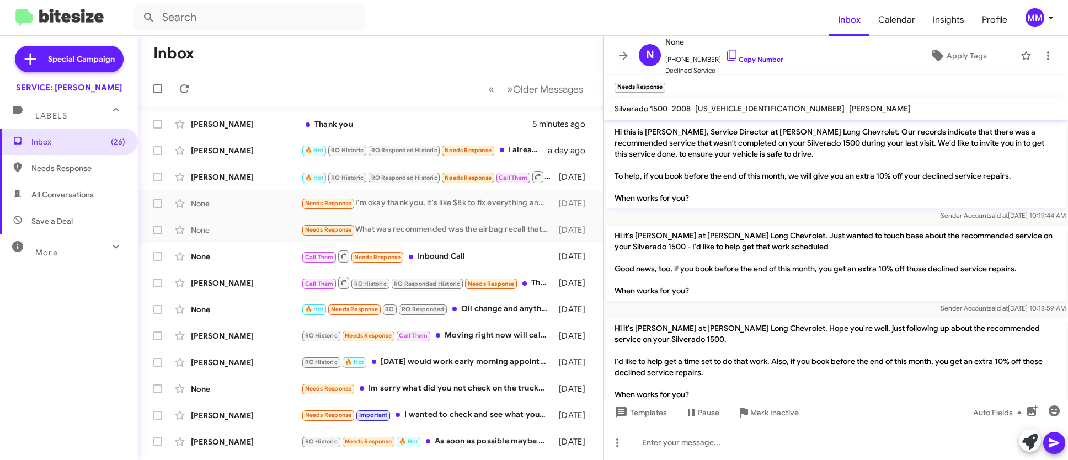
scroll to position [292, 0]
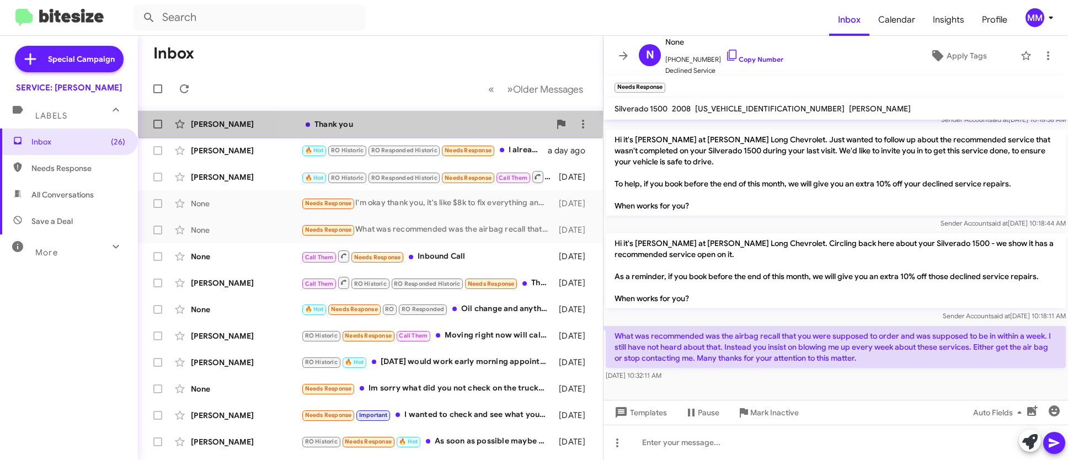
click at [371, 119] on div "Thank you" at bounding box center [425, 124] width 249 height 11
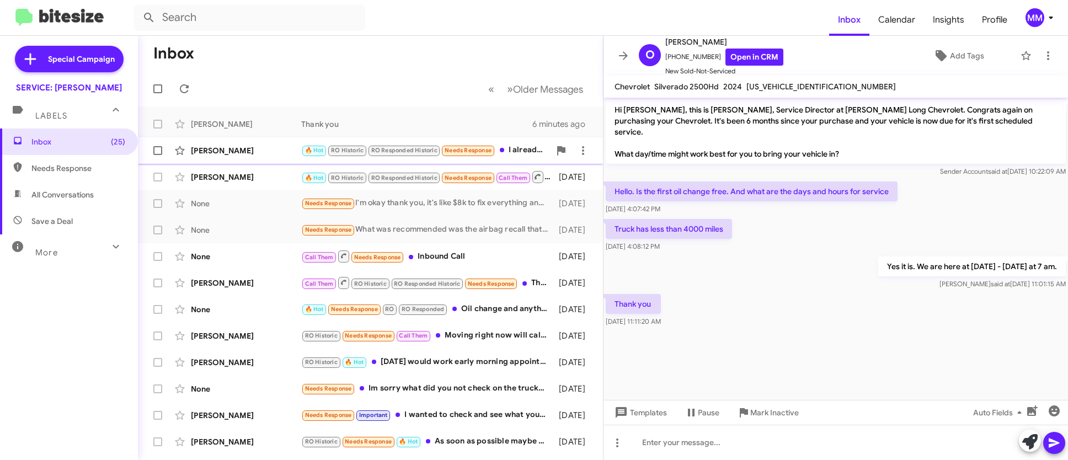
click at [345, 149] on span "RO Historic" at bounding box center [347, 150] width 33 height 7
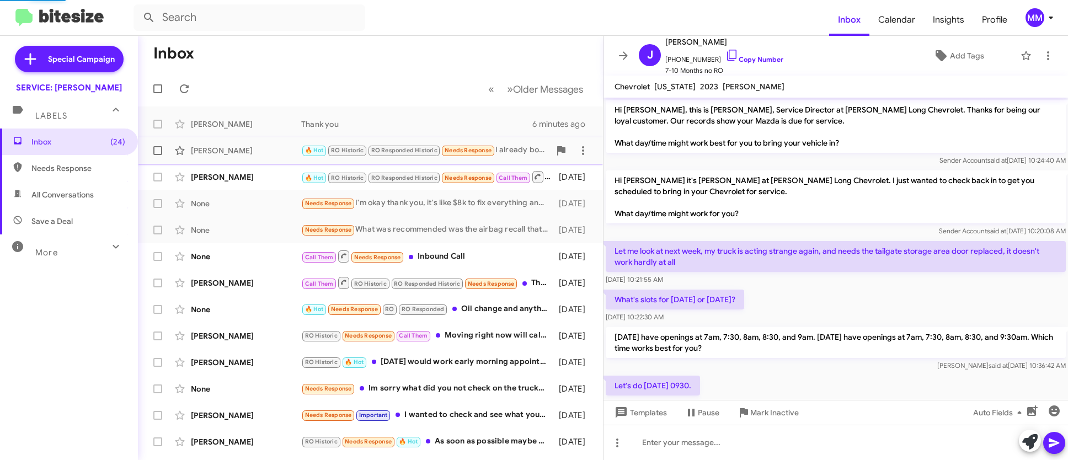
scroll to position [422, 0]
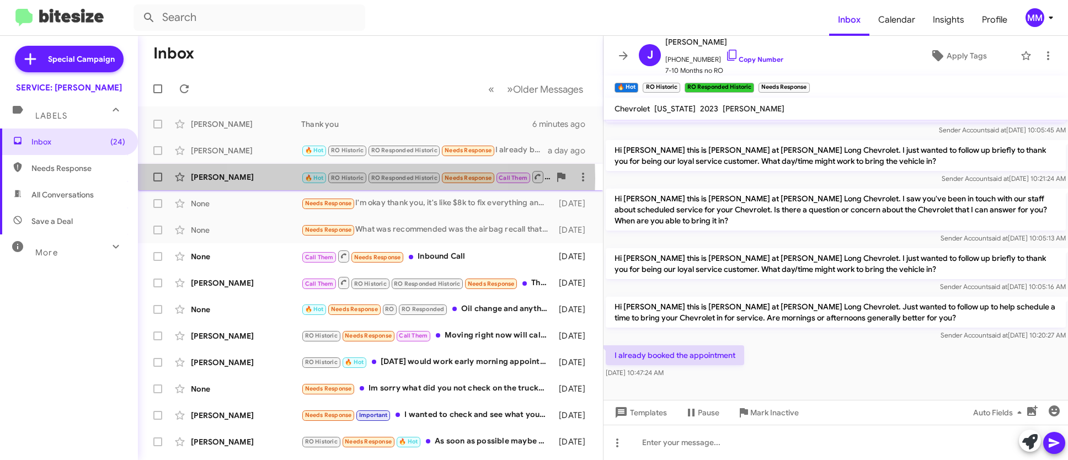
click at [341, 178] on span "RO Historic" at bounding box center [347, 177] width 33 height 7
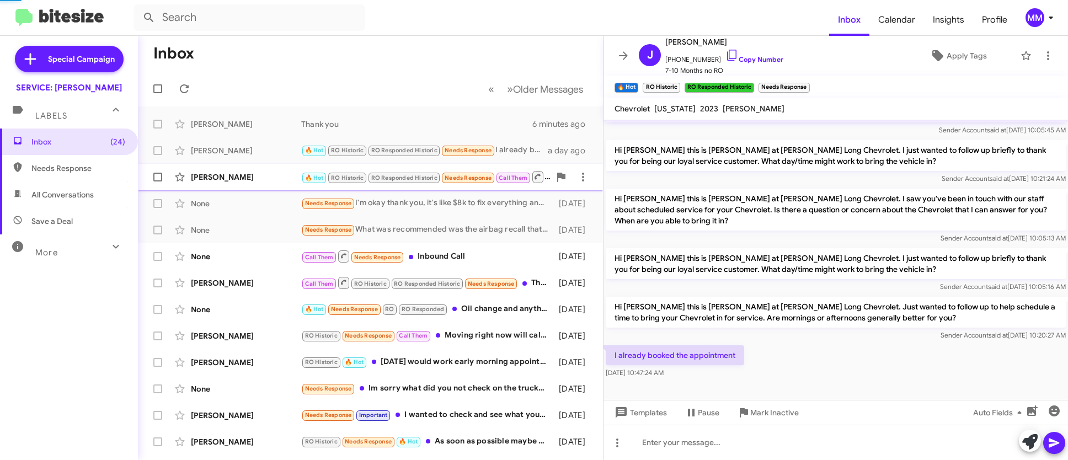
scroll to position [215, 0]
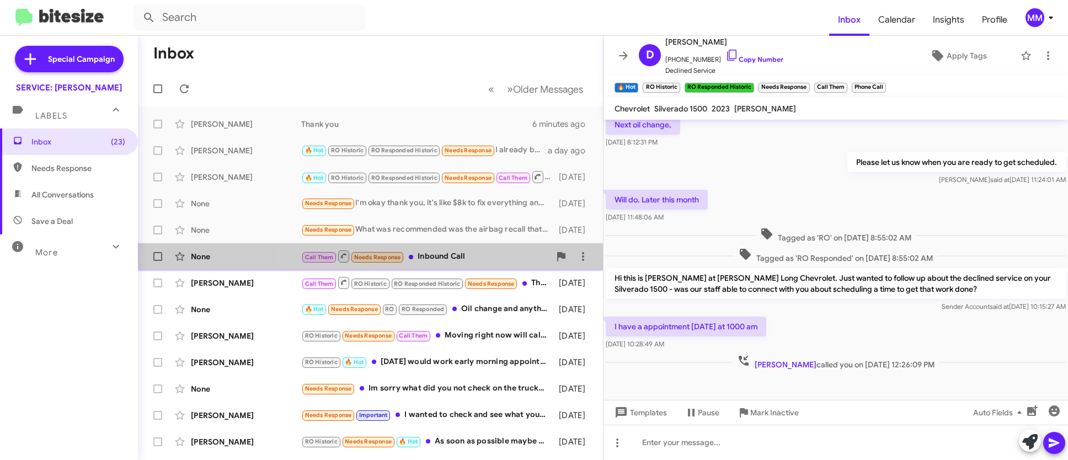
click at [421, 255] on div "Call Them Needs Response Inbound Call" at bounding box center [425, 256] width 249 height 14
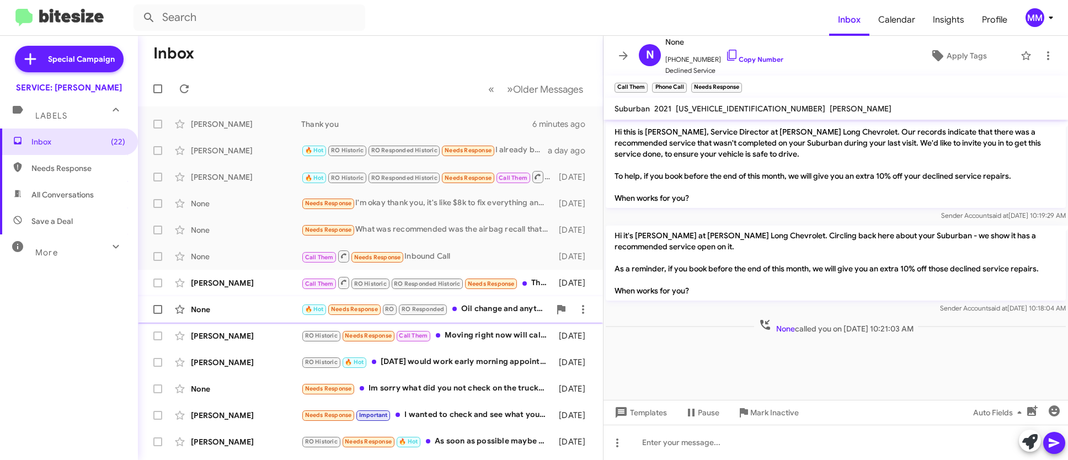
click at [492, 303] on div "🔥 Hot Needs Response RO RO Responded Oil change and anything needed for 63k mil…" at bounding box center [425, 309] width 249 height 13
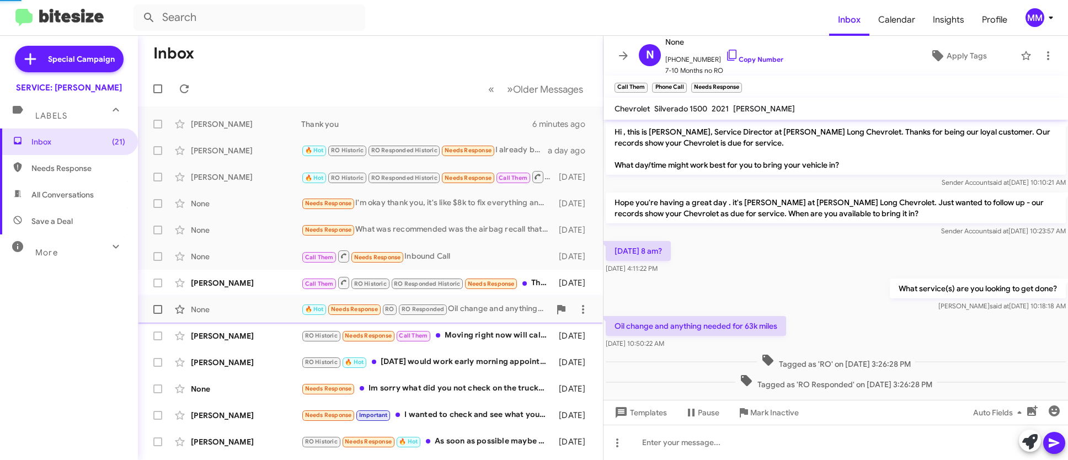
scroll to position [12, 0]
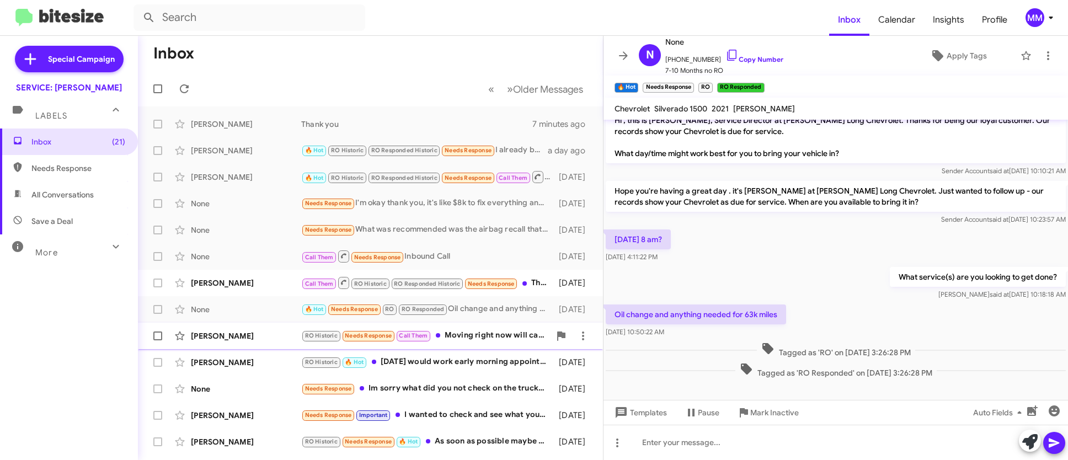
click at [439, 336] on span at bounding box center [438, 335] width 4 height 4
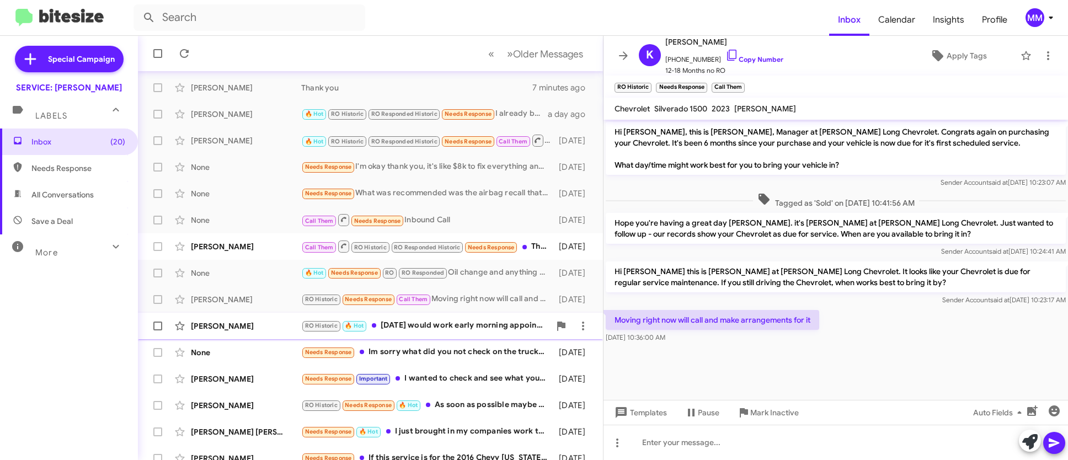
scroll to position [55, 0]
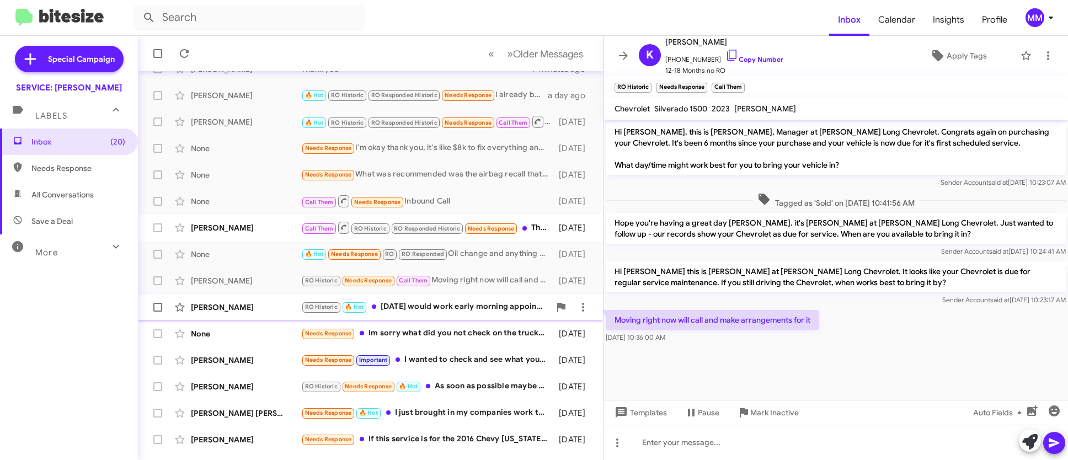
click at [447, 302] on div "RO Historic 🔥 Hot [DATE] would work early morning appointment. For an oil chang…" at bounding box center [425, 307] width 249 height 13
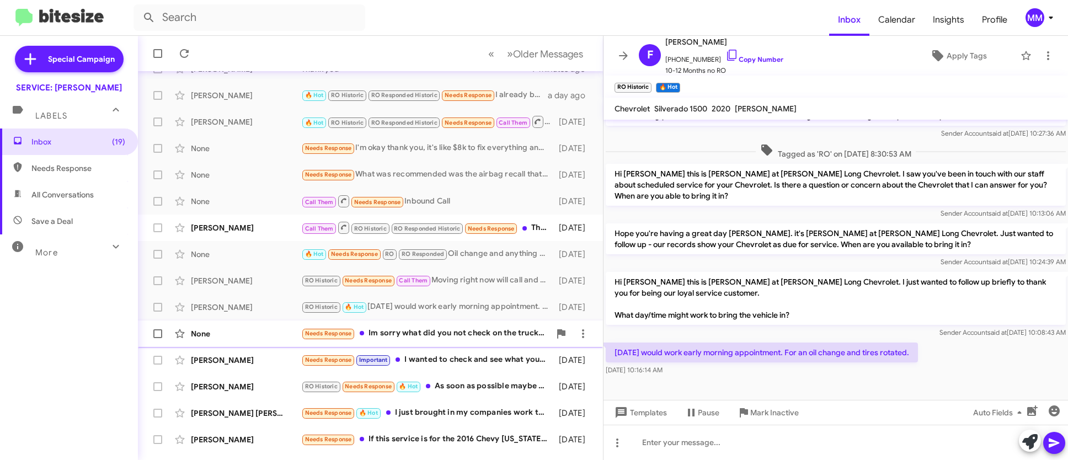
click at [449, 334] on div "Needs Response Im sorry what did you not check on the truck? Can you let me kno…" at bounding box center [425, 333] width 249 height 13
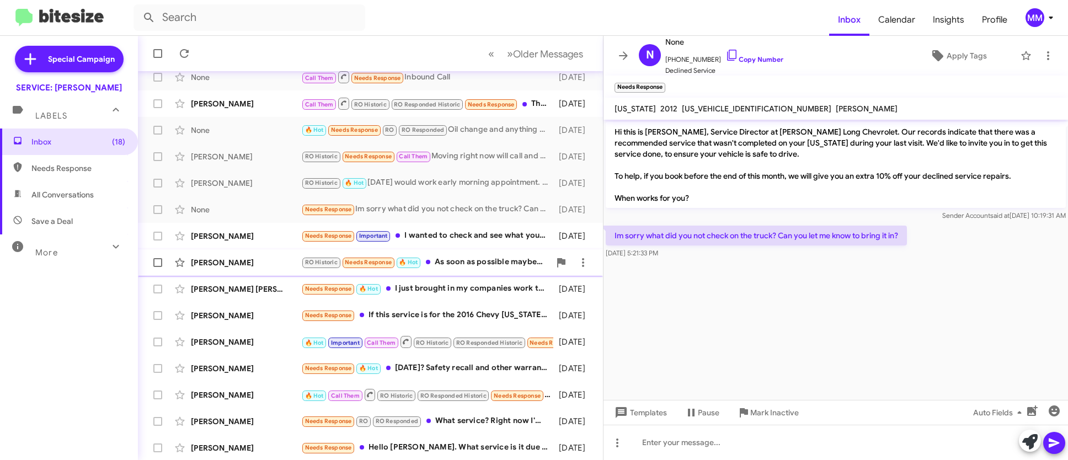
scroll to position [180, 0]
click at [466, 232] on div "Needs Response Important I wanted to check and see what your price is on oil ch…" at bounding box center [425, 234] width 249 height 13
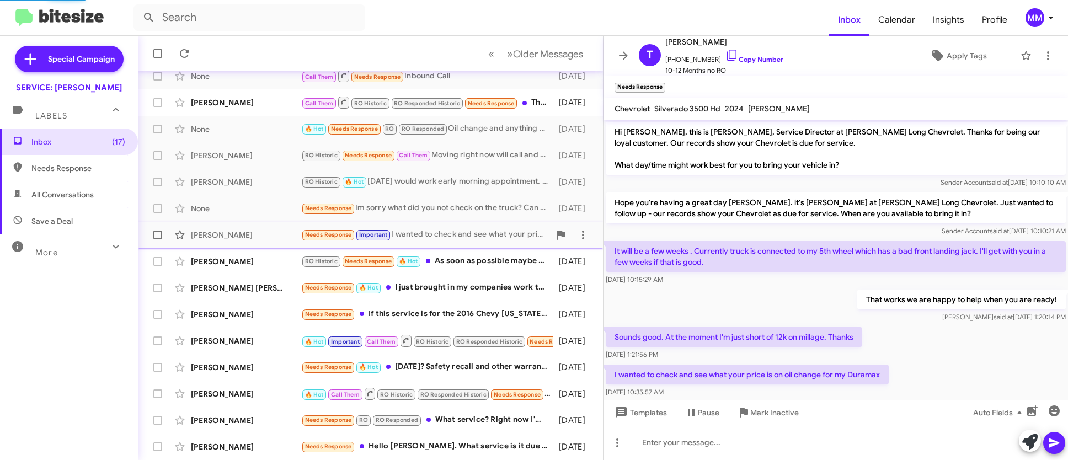
scroll to position [17, 0]
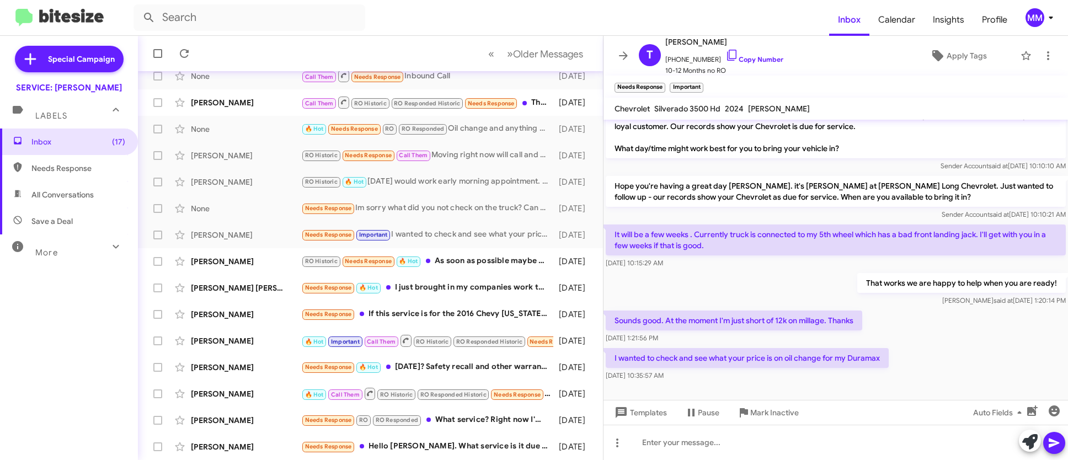
click at [31, 300] on div "Inbox (17) Needs Response All Conversations Save a Deal More Important 🔥 Hot Ap…" at bounding box center [69, 267] width 138 height 276
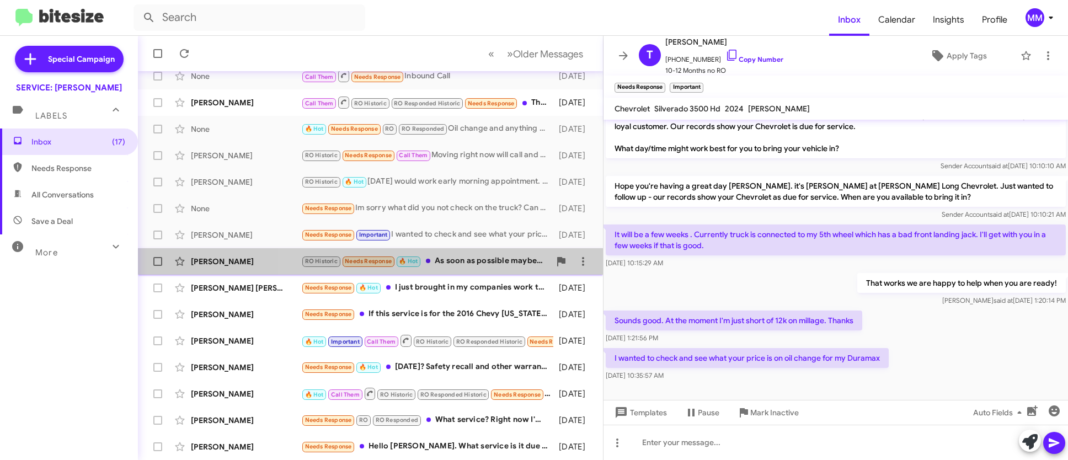
click at [445, 259] on div "RO Historic Needs Response 🔥 Hot As soon as possible maybe by [DATE]" at bounding box center [425, 261] width 249 height 13
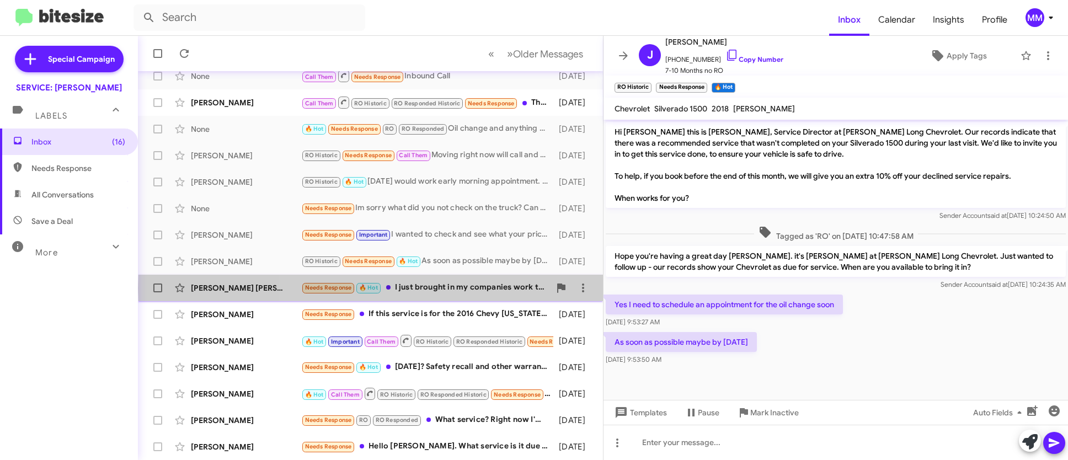
click at [449, 288] on div "Needs Response 🔥 Hot I just brought in my companies work truck 1 time" at bounding box center [425, 287] width 249 height 13
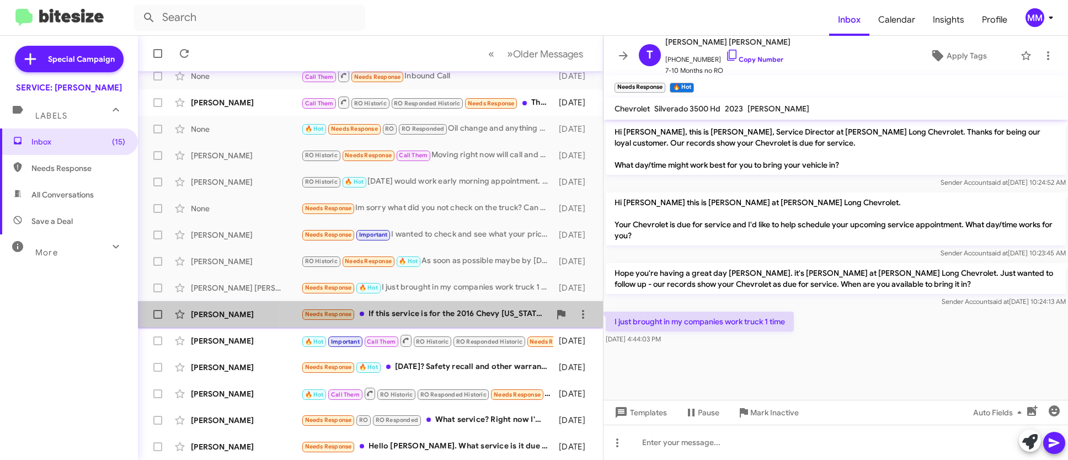
click at [440, 312] on div "Needs Response If this service is for the 2016 Chevy [US_STATE], I no longer ha…" at bounding box center [425, 314] width 249 height 13
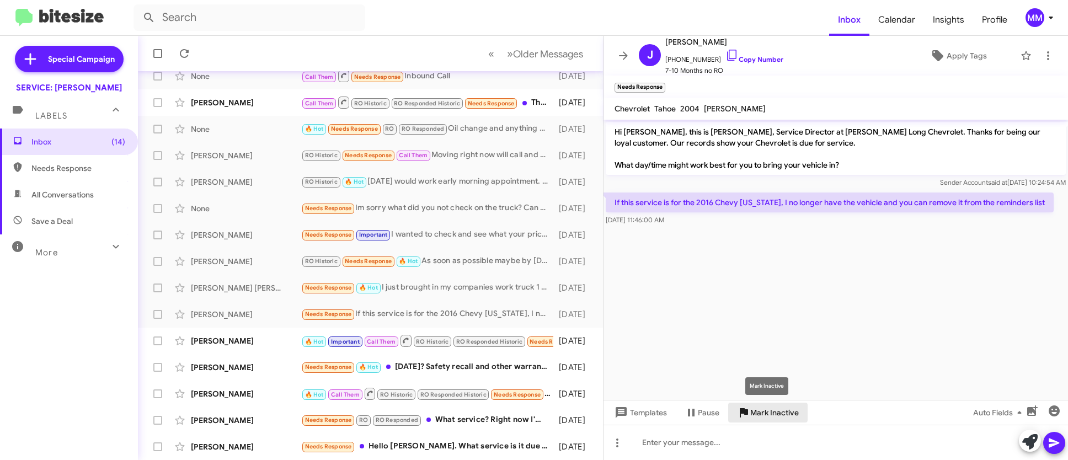
click at [767, 413] on span "Mark Inactive" at bounding box center [774, 413] width 49 height 20
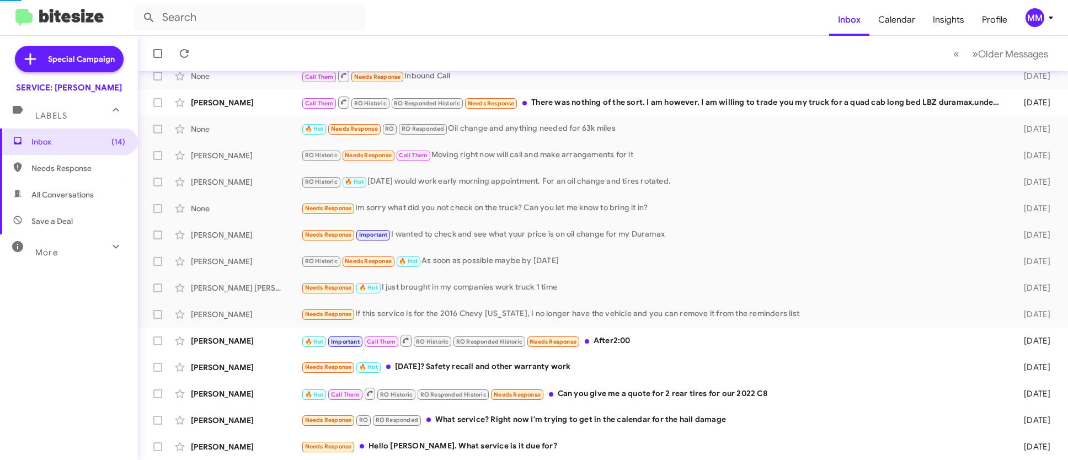
scroll to position [154, 0]
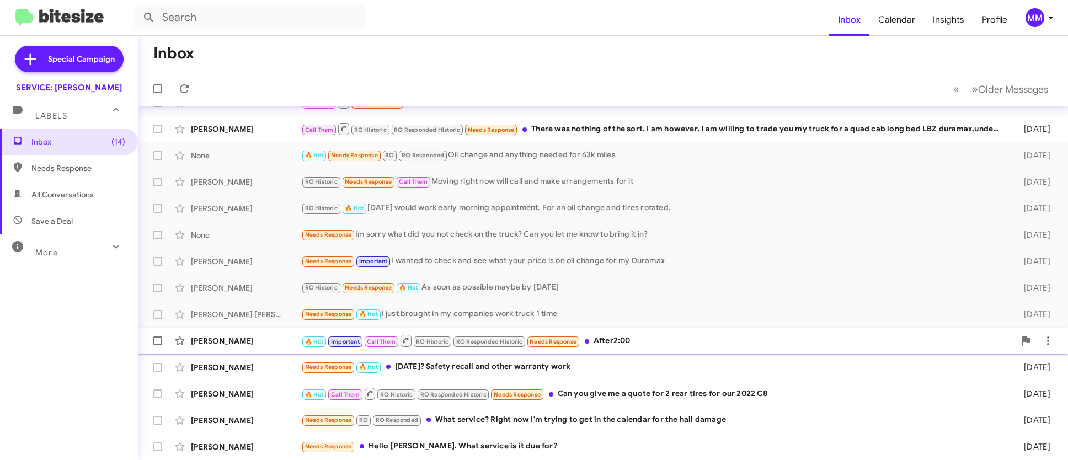
click at [589, 336] on div "🔥 Hot Important Call Them RO Historic RO Responded Historic Needs Response Afte…" at bounding box center [658, 341] width 714 height 14
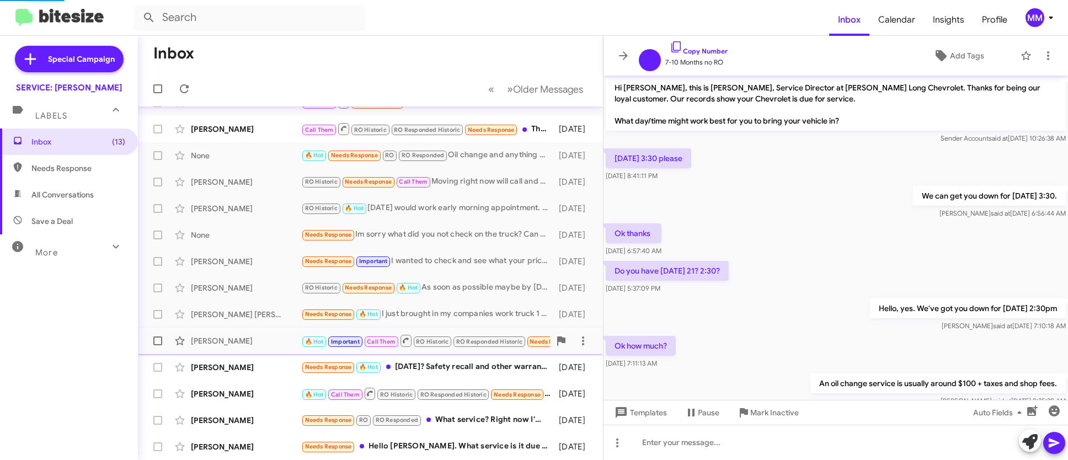
scroll to position [342, 0]
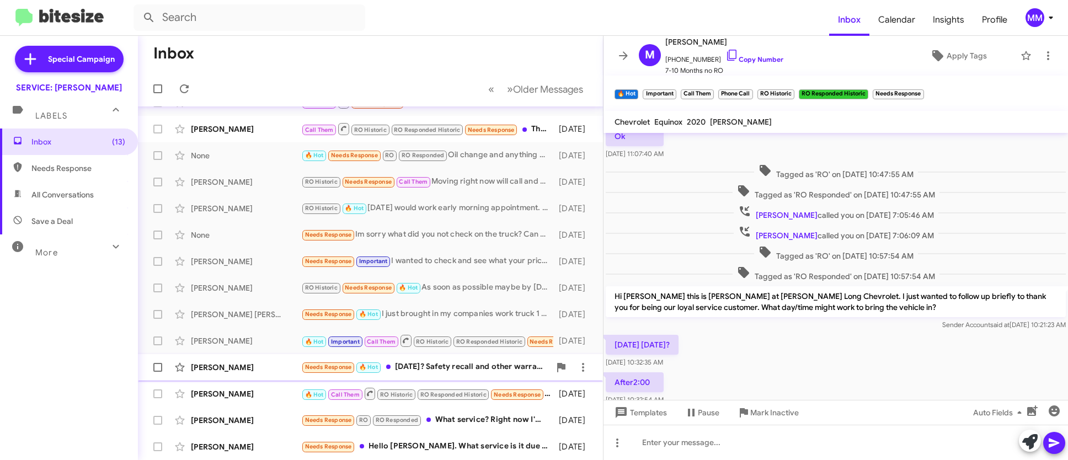
click at [485, 365] on div "Needs Response 🔥 Hot [DATE]? Safety recall and other warranty work" at bounding box center [425, 367] width 249 height 13
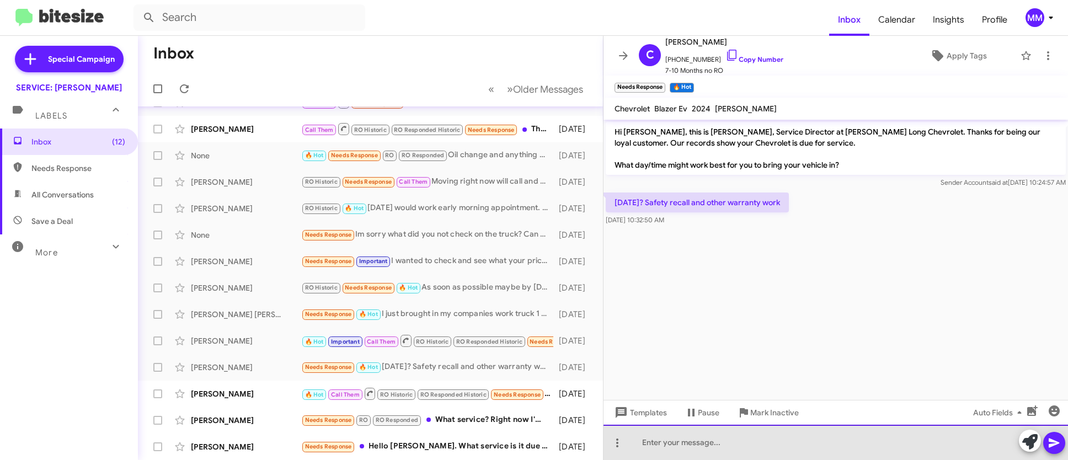
click at [668, 445] on div at bounding box center [836, 442] width 464 height 35
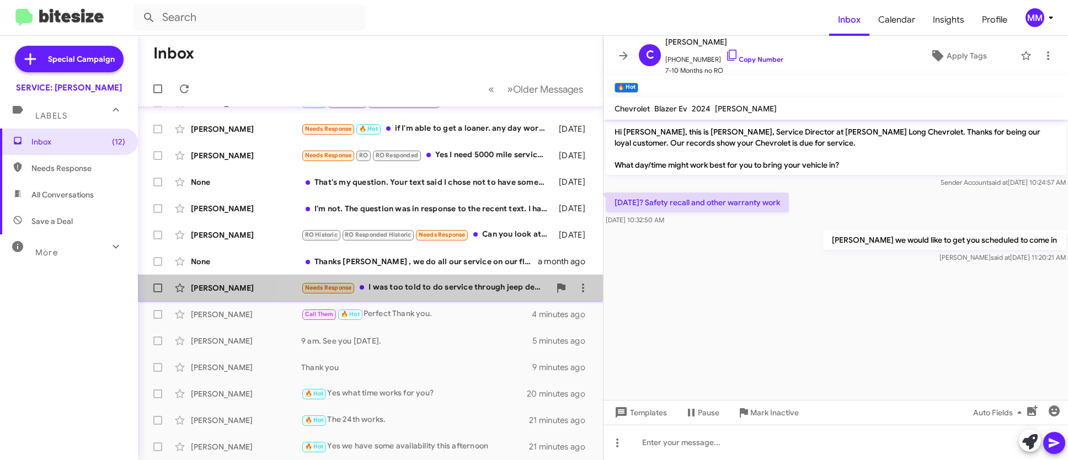
click at [463, 286] on div "Needs Response I was too told to do service through jeep dealer ... at least un…" at bounding box center [425, 287] width 249 height 13
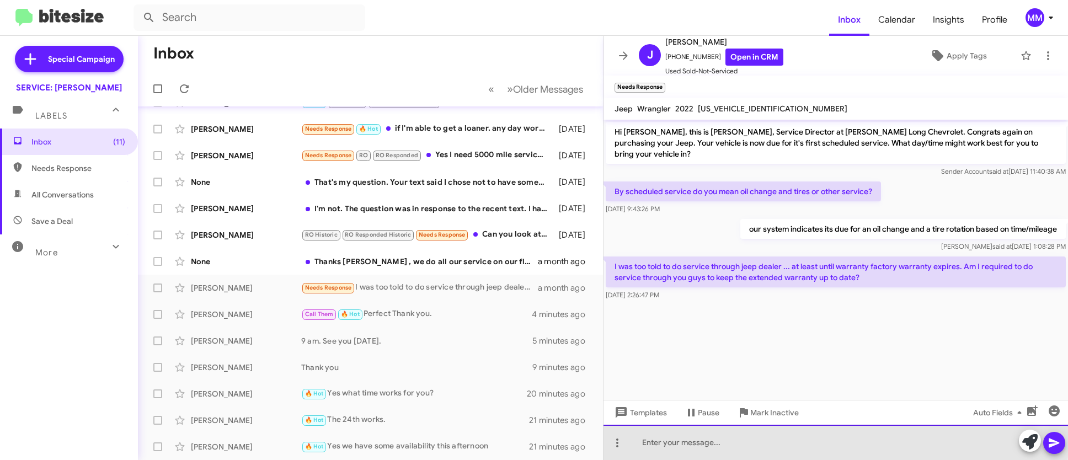
click at [660, 436] on div at bounding box center [836, 442] width 464 height 35
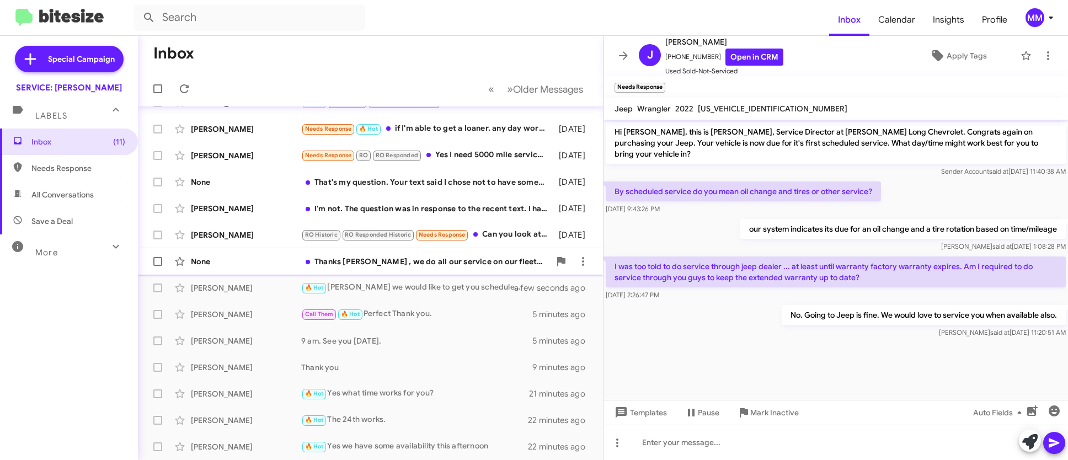
click at [379, 258] on div "Thanks [PERSON_NAME] , we do all our service on our fleet card" at bounding box center [425, 261] width 249 height 11
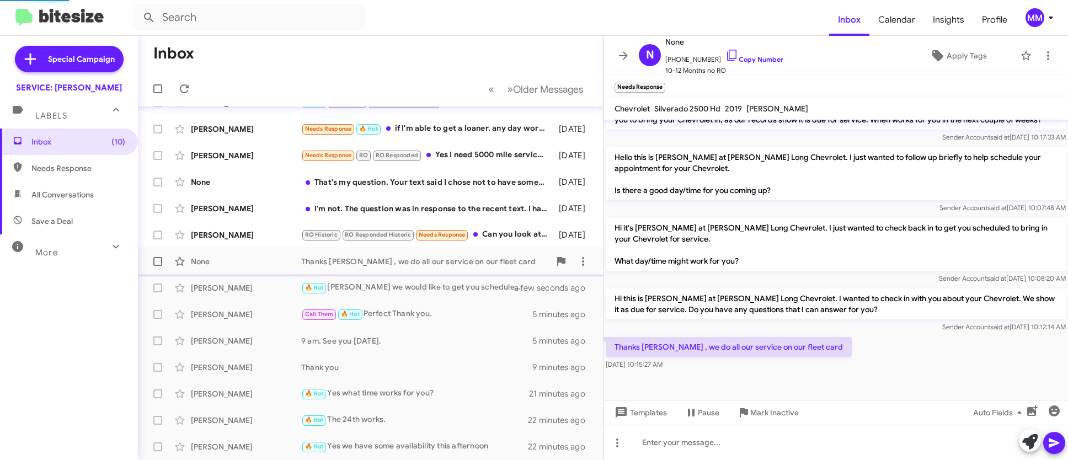
scroll to position [321, 0]
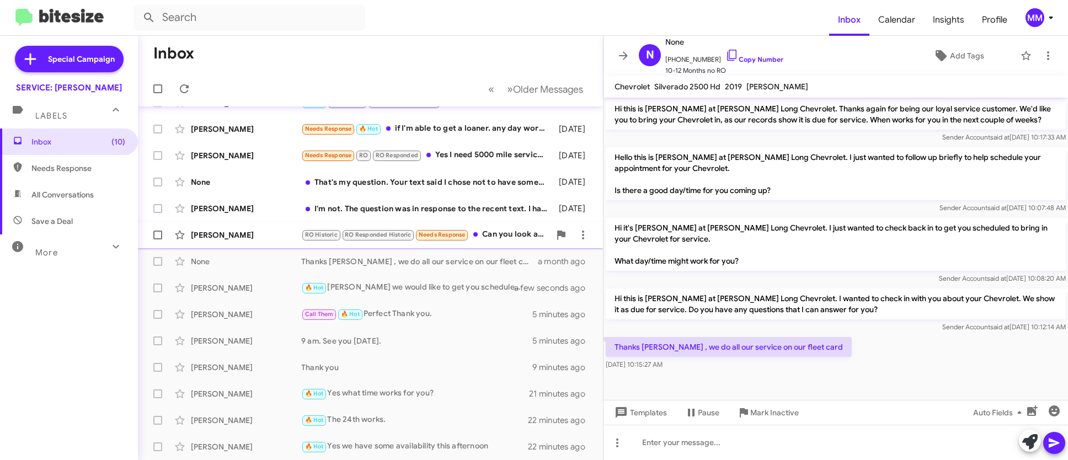
click at [391, 231] on small "RO Responded Historic" at bounding box center [379, 235] width 72 height 10
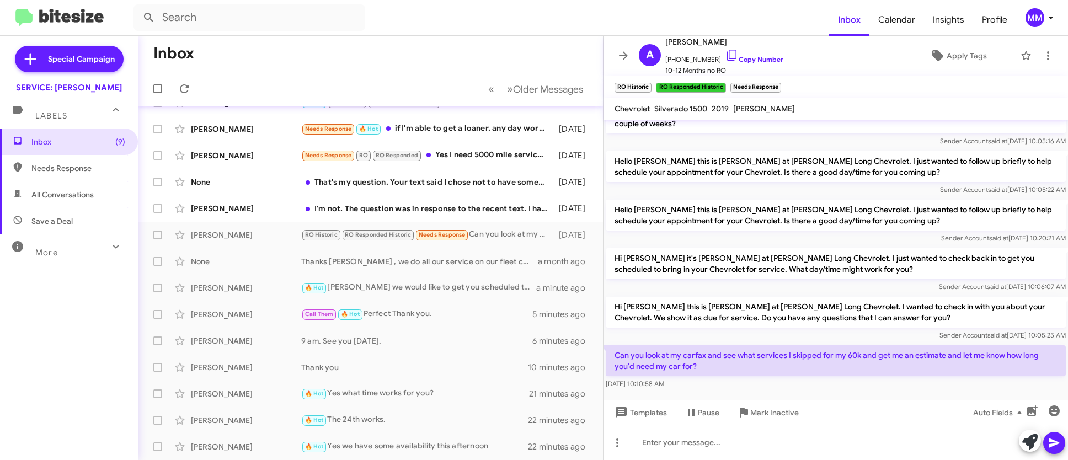
click at [23, 342] on div "Inbox (9) Needs Response All Conversations Save a Deal More Important 🔥 Hot App…" at bounding box center [69, 267] width 138 height 276
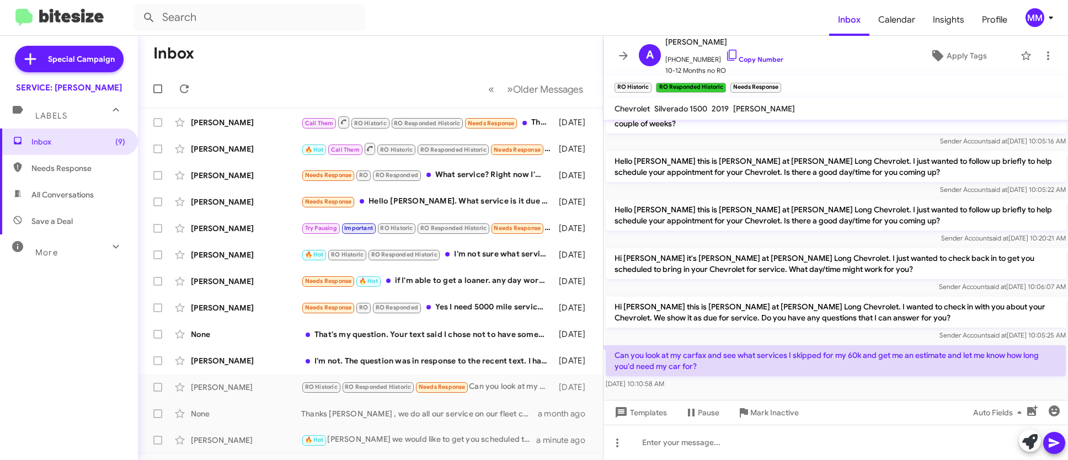
scroll to position [0, 0]
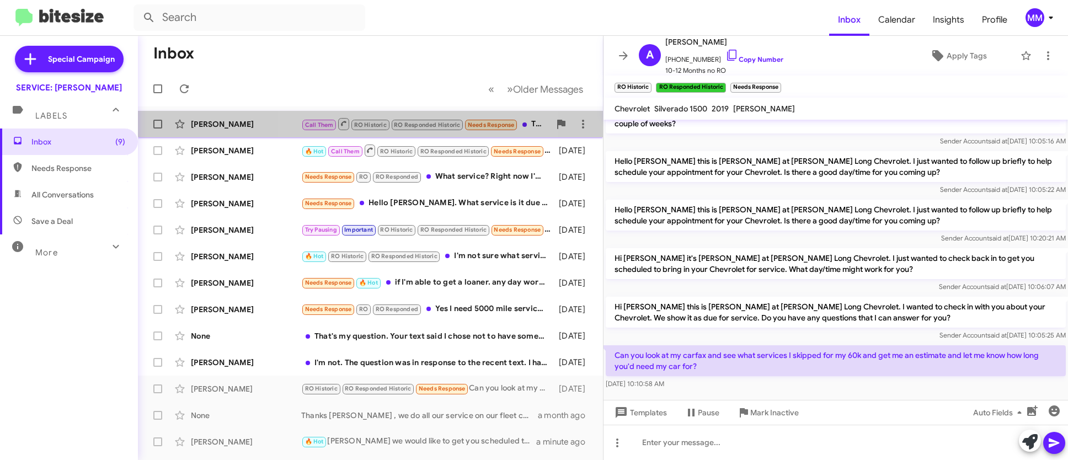
click at [398, 120] on small "RO Responded Historic" at bounding box center [428, 125] width 72 height 10
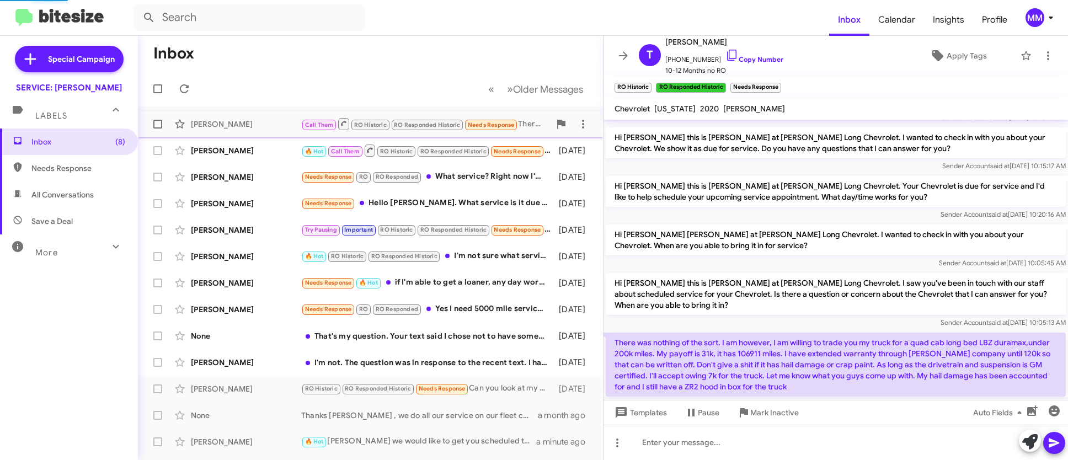
scroll to position [706, 0]
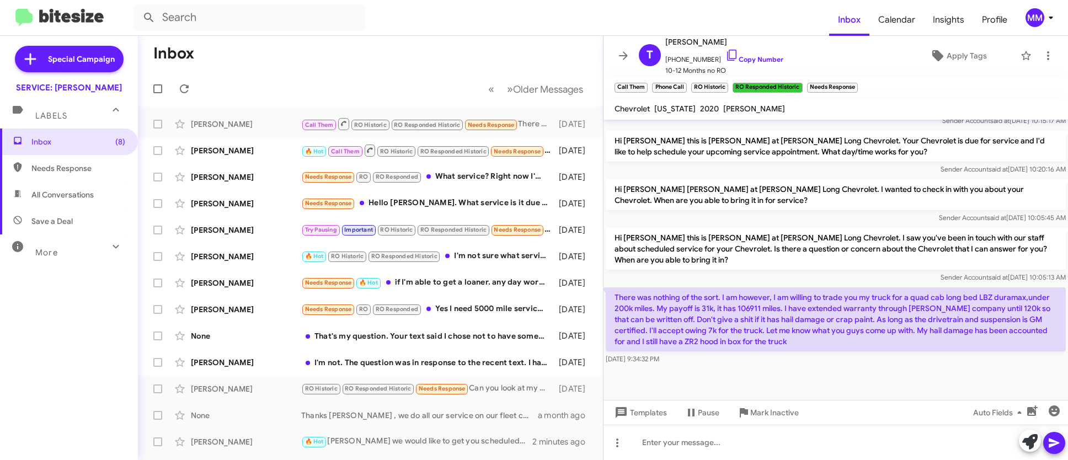
click at [73, 325] on div "Inbox (8) Needs Response All Conversations Save a Deal More Important 🔥 Hot App…" at bounding box center [69, 267] width 138 height 276
click at [684, 443] on div at bounding box center [836, 442] width 464 height 35
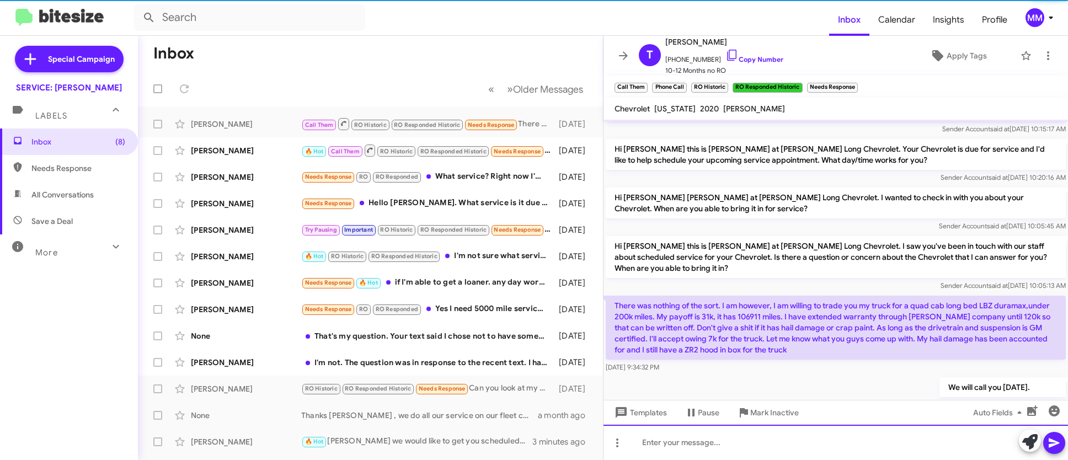
scroll to position [0, 0]
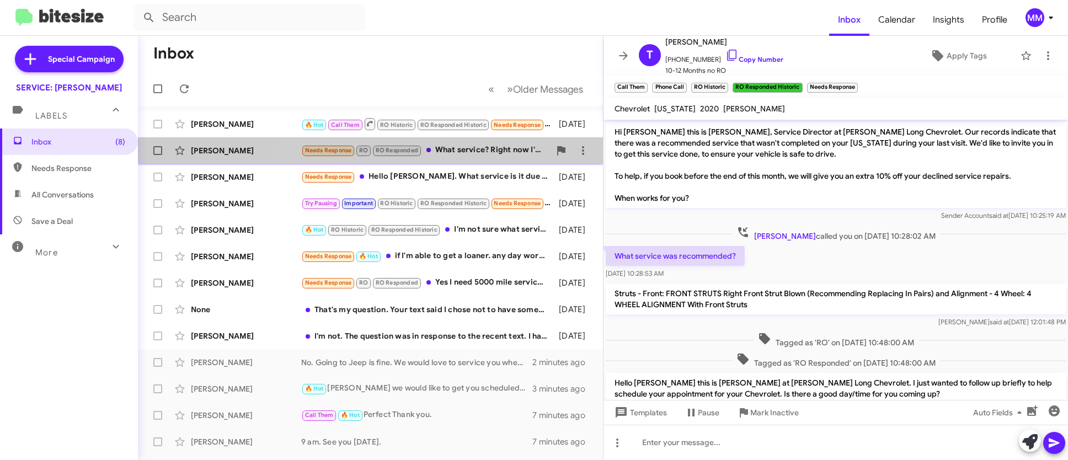
click at [461, 148] on div "Needs Response RO RO Responded What service? Right now I'm trying to get in the…" at bounding box center [425, 150] width 249 height 13
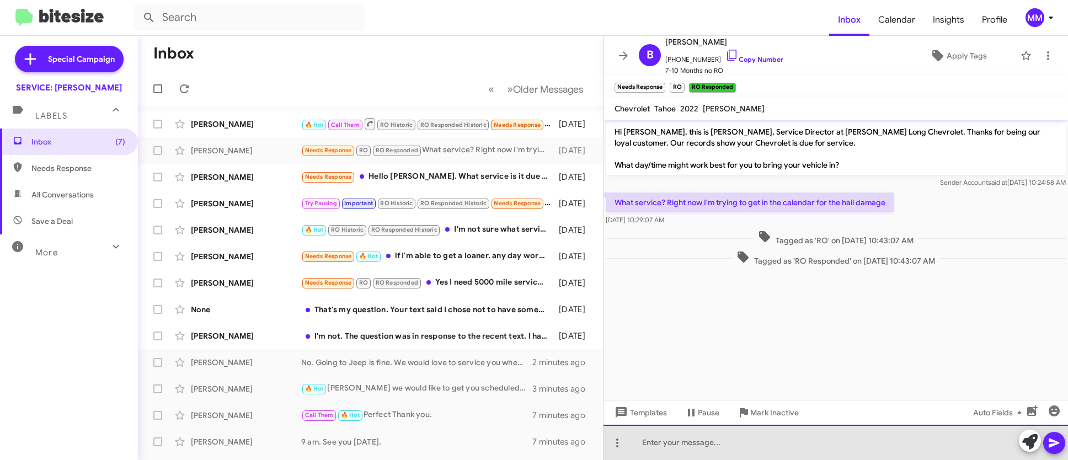
click at [684, 447] on div at bounding box center [836, 442] width 464 height 35
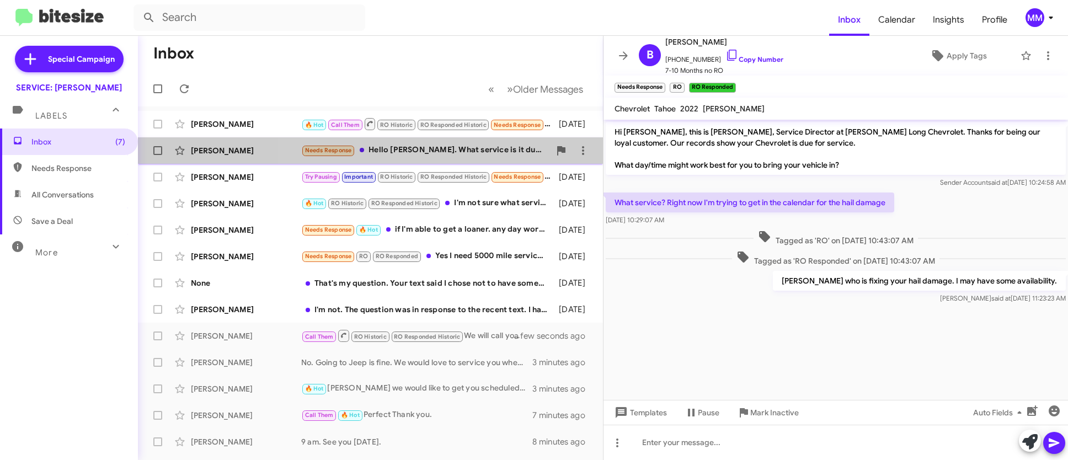
click at [457, 147] on div "Needs Response Hello [PERSON_NAME]. What service is it due for?" at bounding box center [425, 150] width 249 height 13
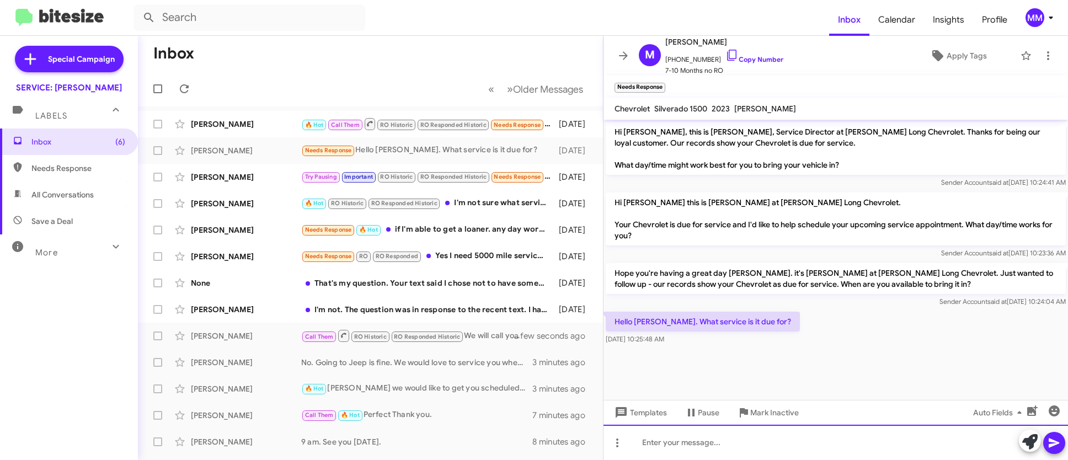
drag, startPoint x: 676, startPoint y: 447, endPoint x: 664, endPoint y: 437, distance: 15.7
click at [677, 447] on div at bounding box center [836, 442] width 464 height 35
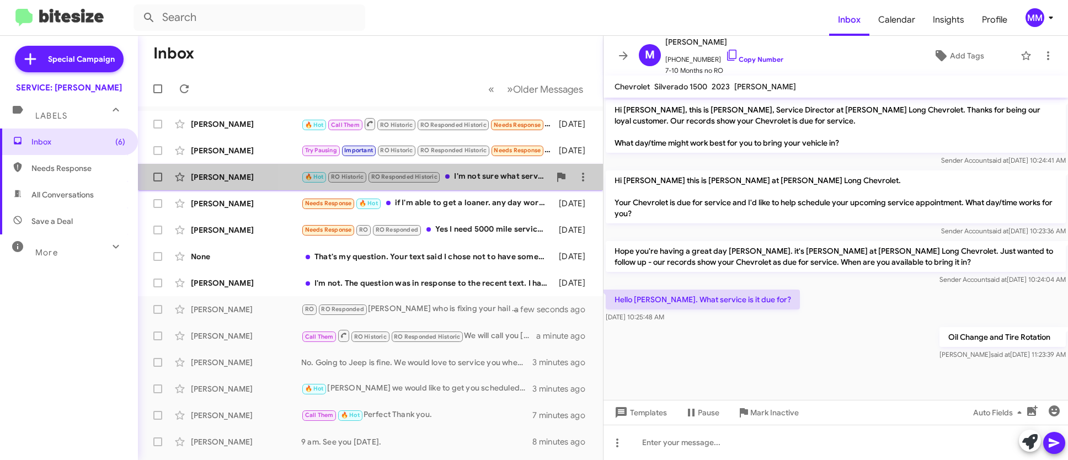
click at [465, 173] on div "🔥 Hot RO Historic RO Responded Historic I'm not sure what service I need at thi…" at bounding box center [425, 176] width 249 height 13
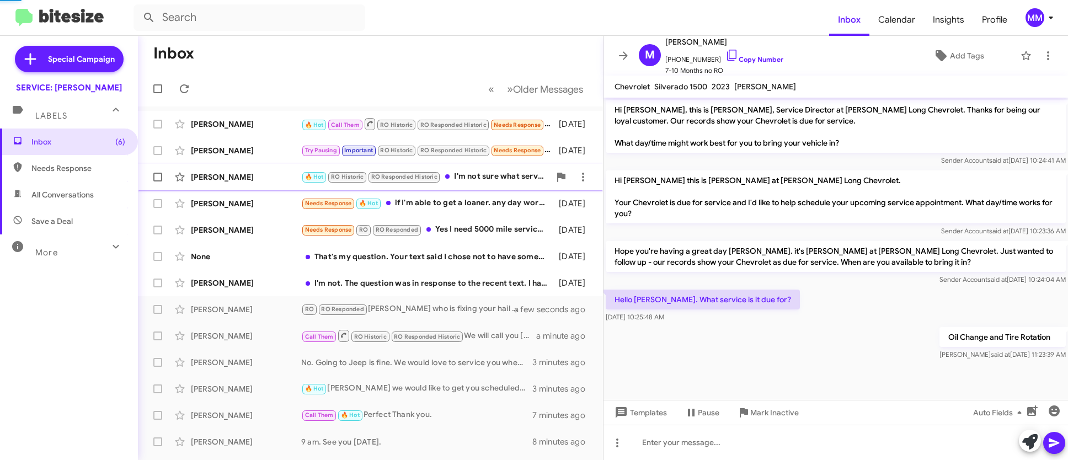
scroll to position [92, 0]
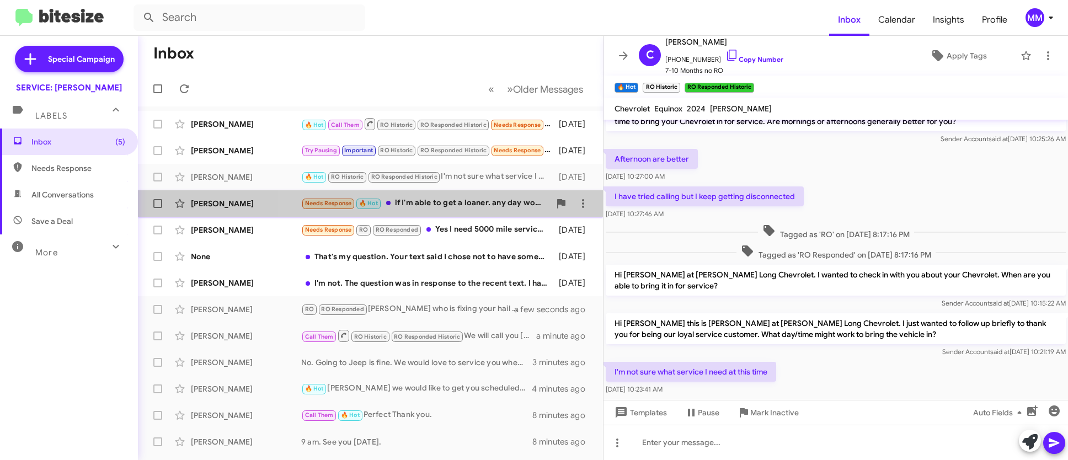
click at [485, 201] on div "Needs Response 🔥 Hot if I'm able to get a loaner. any day works. Can drop it of…" at bounding box center [425, 203] width 249 height 13
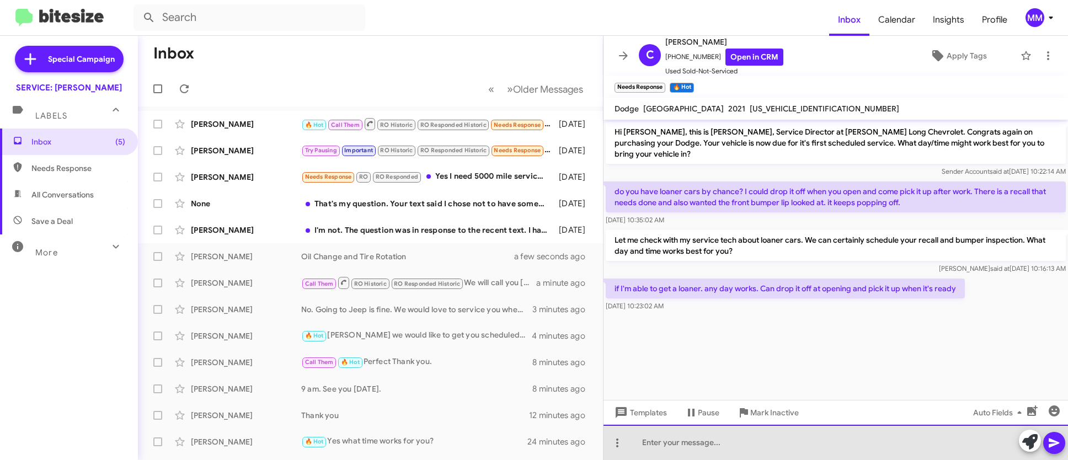
click at [696, 443] on div at bounding box center [836, 442] width 464 height 35
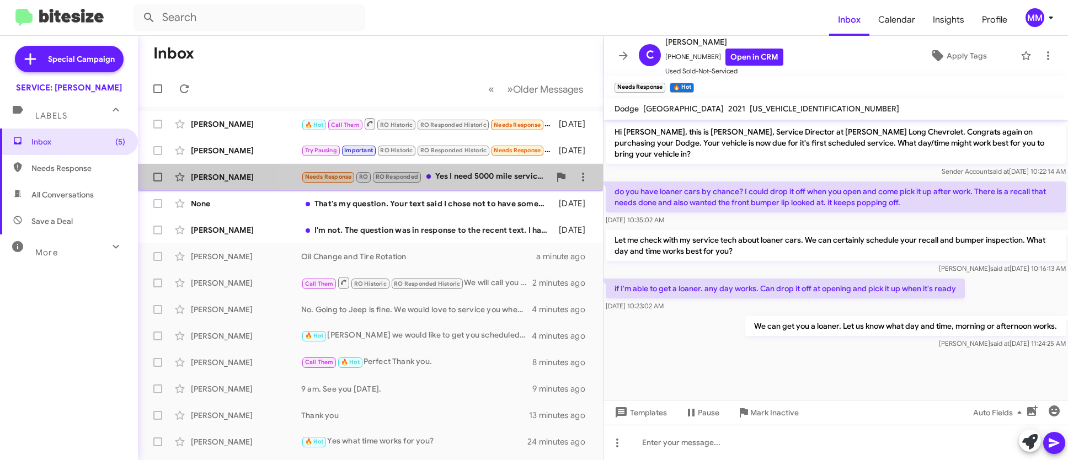
click at [444, 172] on div "Needs Response RO RO Responded Yes I need 5000 mile service oil change and radi…" at bounding box center [425, 176] width 249 height 13
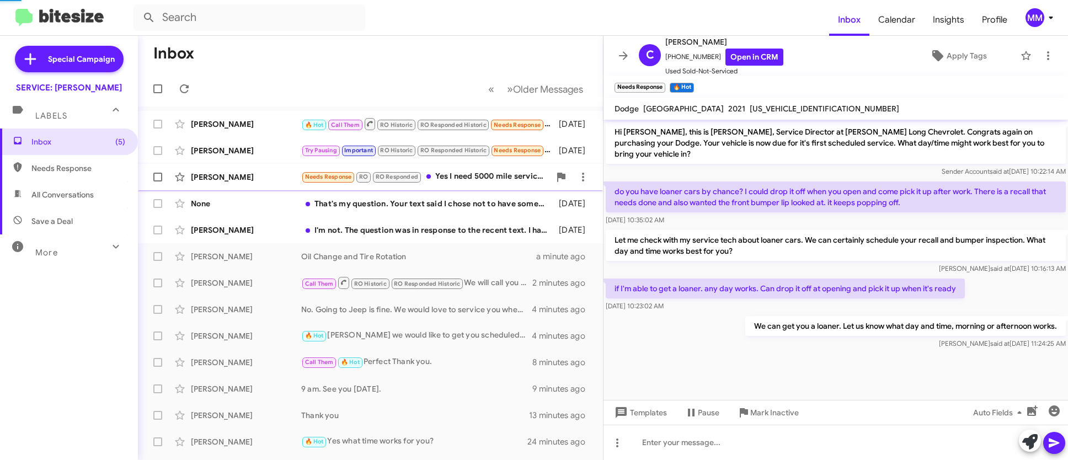
scroll to position [570, 0]
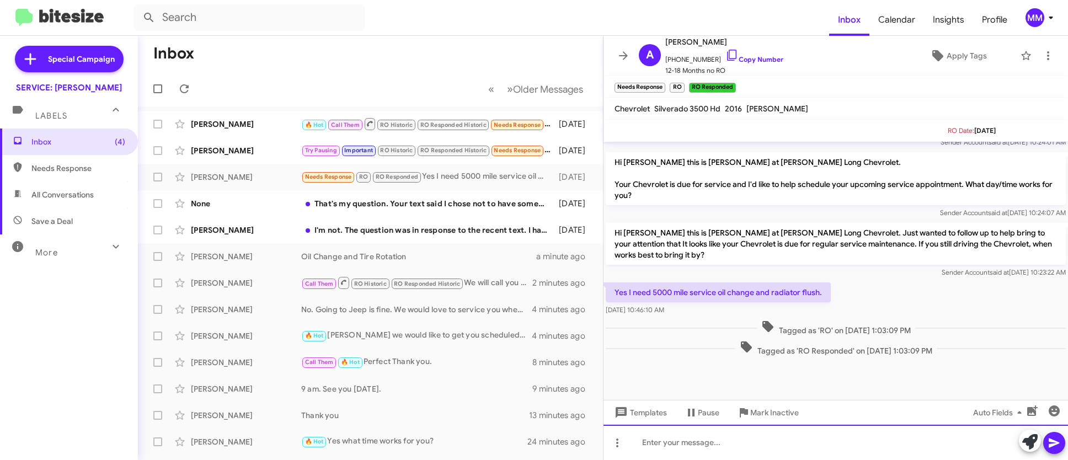
click at [685, 445] on div at bounding box center [836, 442] width 464 height 35
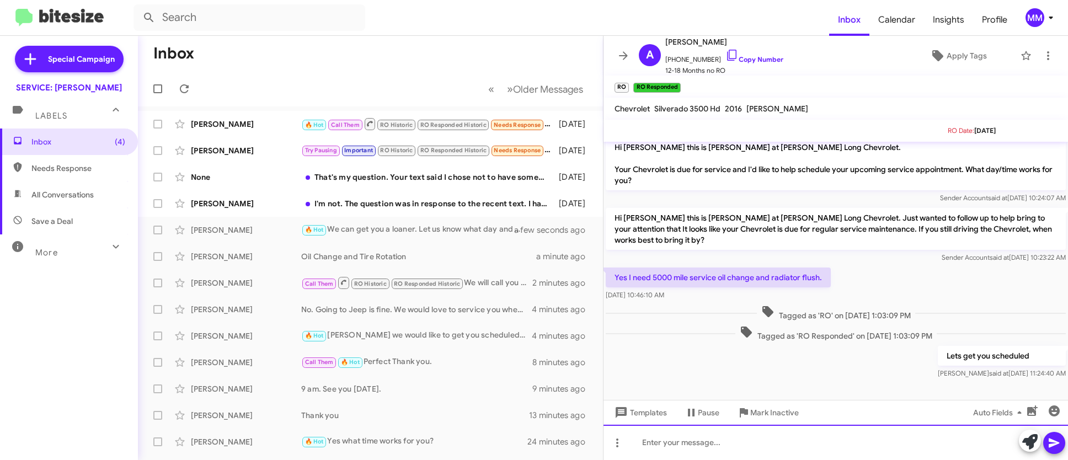
scroll to position [611, 0]
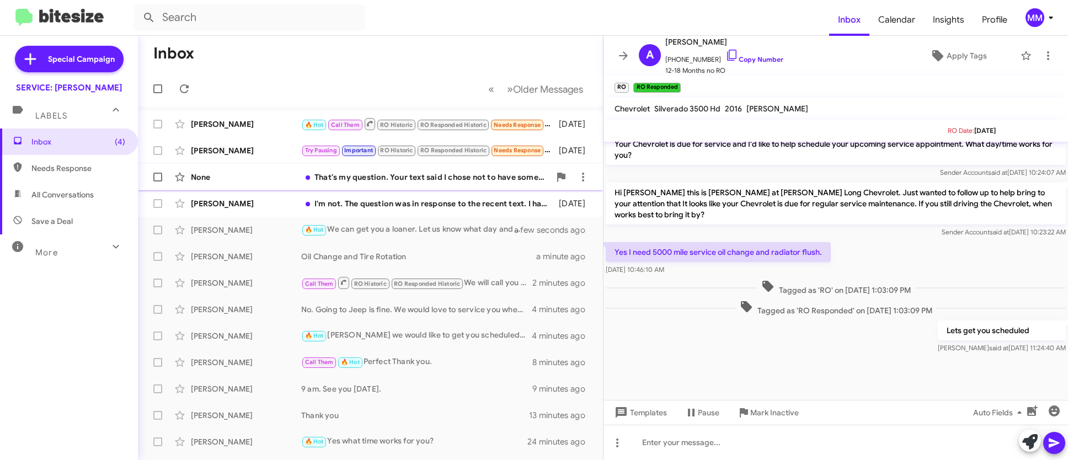
click at [431, 170] on div "None That's my question. Your text said I chose not to have something done and …" at bounding box center [370, 177] width 447 height 22
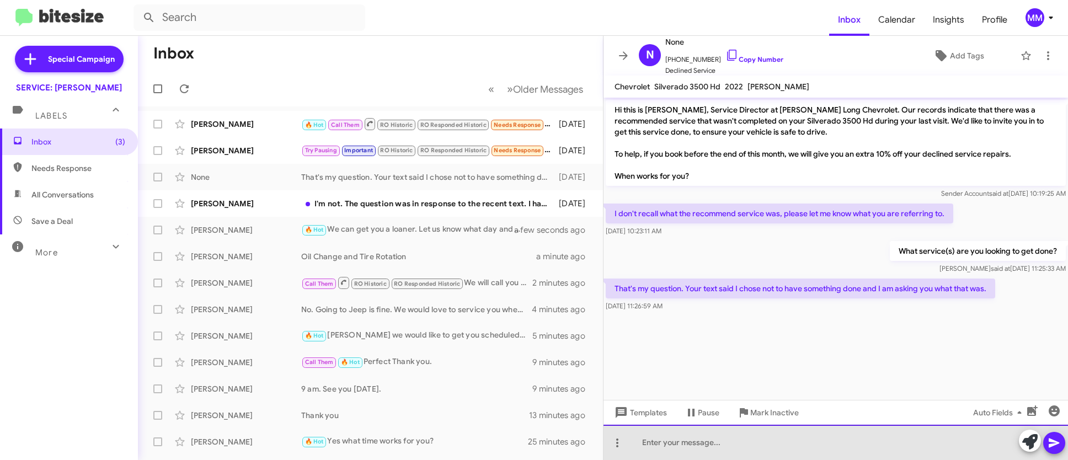
click at [682, 446] on div at bounding box center [836, 442] width 464 height 35
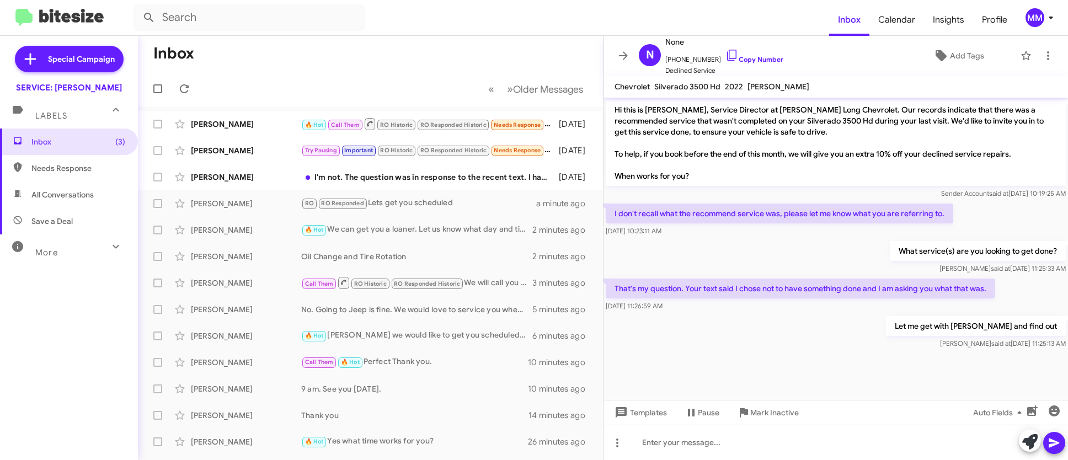
click at [80, 338] on div "Inbox (3) Needs Response All Conversations Save a Deal More Important 🔥 Hot App…" at bounding box center [69, 267] width 138 height 276
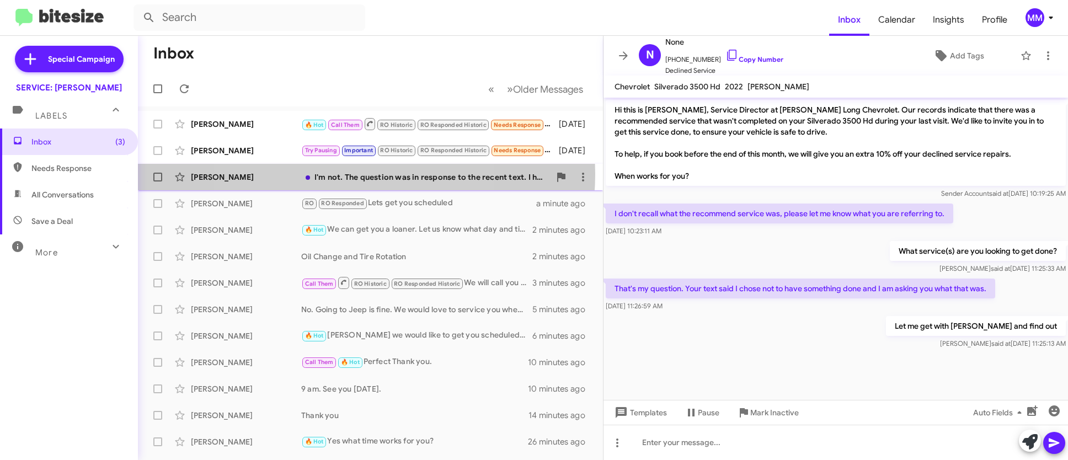
click at [334, 174] on div "I'm not. The question was in response to the recent text. I have a Bolt. What s…" at bounding box center [425, 177] width 249 height 11
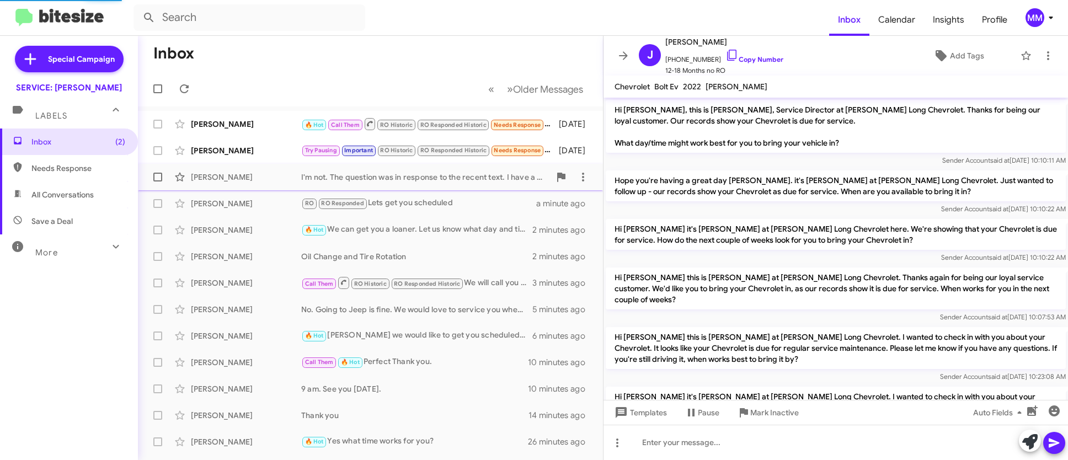
scroll to position [159, 0]
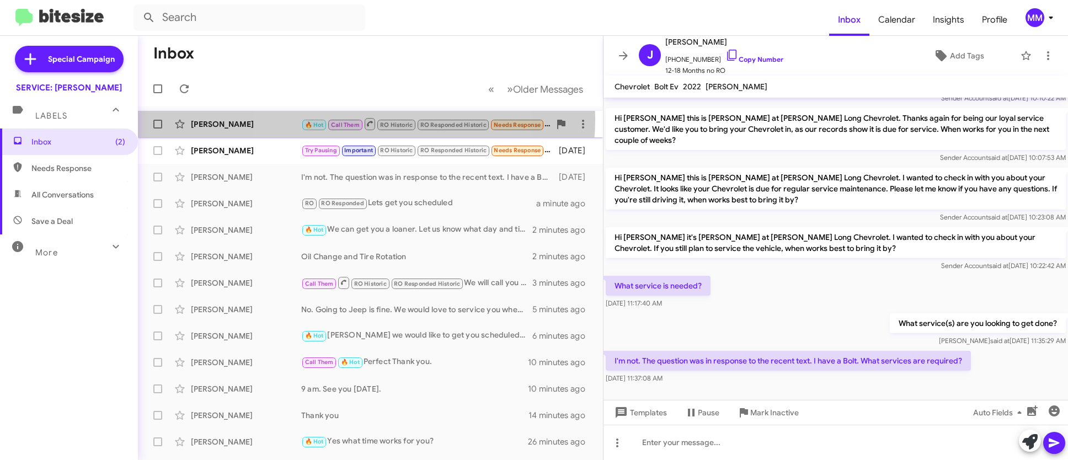
click at [354, 120] on small "Call Them" at bounding box center [345, 125] width 34 height 10
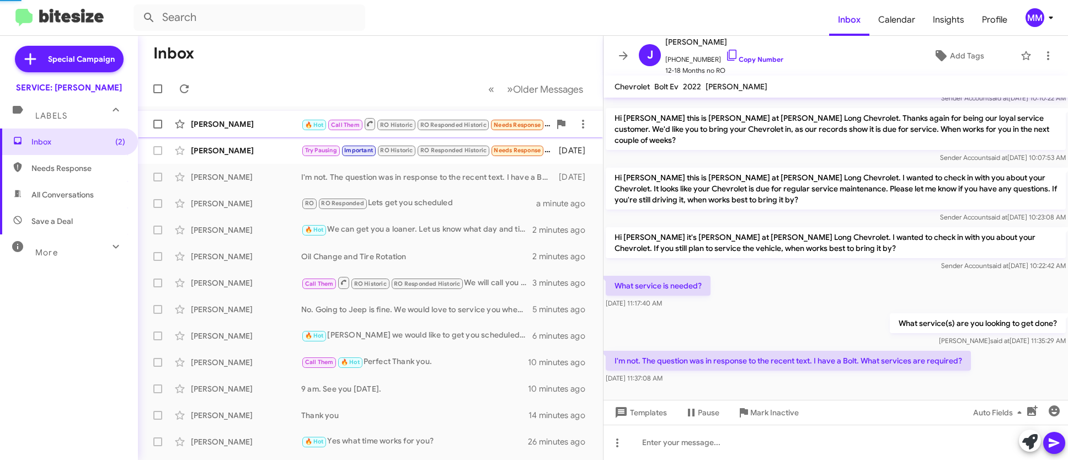
scroll to position [523, 0]
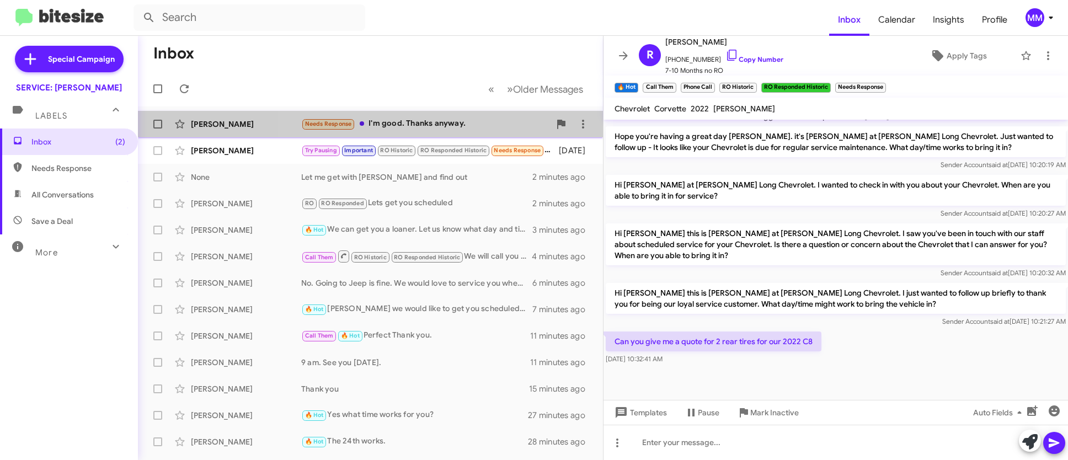
click at [446, 124] on div "Needs Response I'm good. Thanks anyway." at bounding box center [425, 124] width 249 height 13
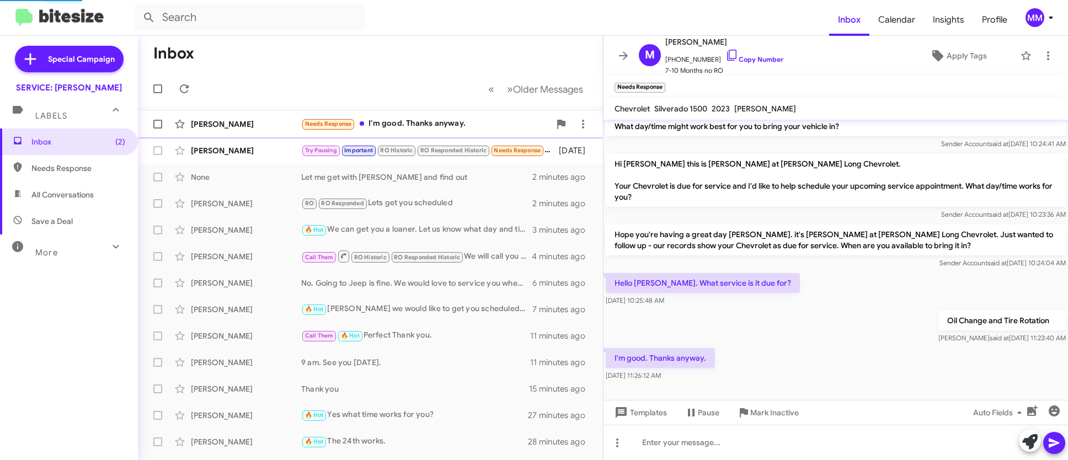
scroll to position [39, 0]
click at [252, 151] on div "[PERSON_NAME]" at bounding box center [246, 150] width 110 height 11
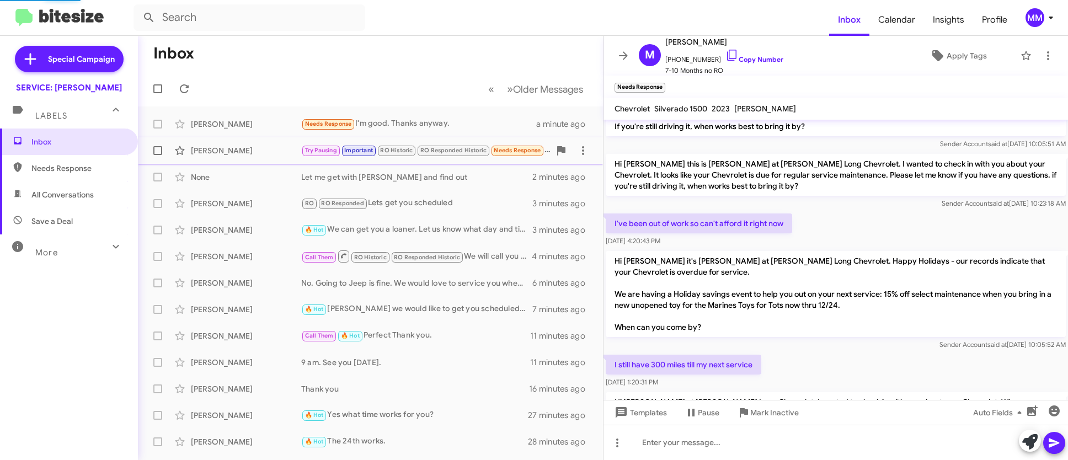
scroll to position [818, 0]
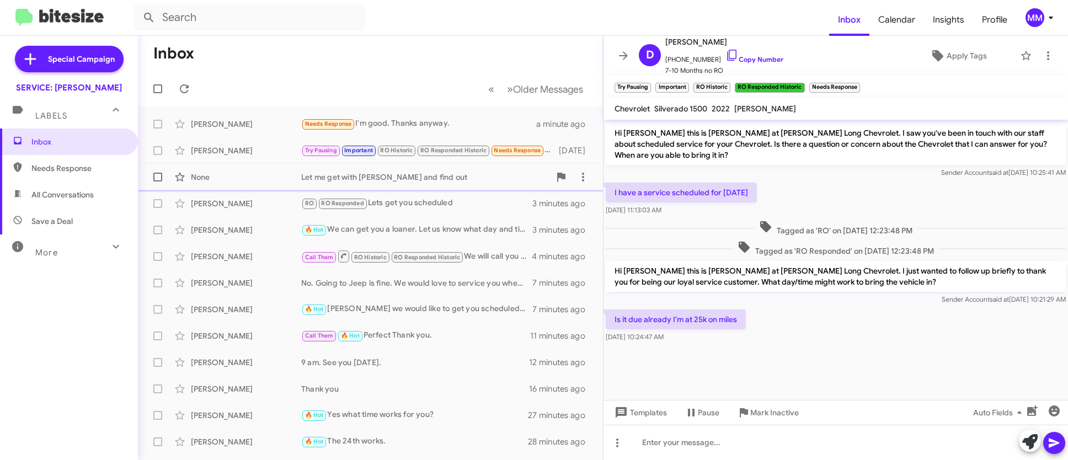
click at [308, 178] on div "Let me get with [PERSON_NAME] and find out" at bounding box center [425, 177] width 249 height 11
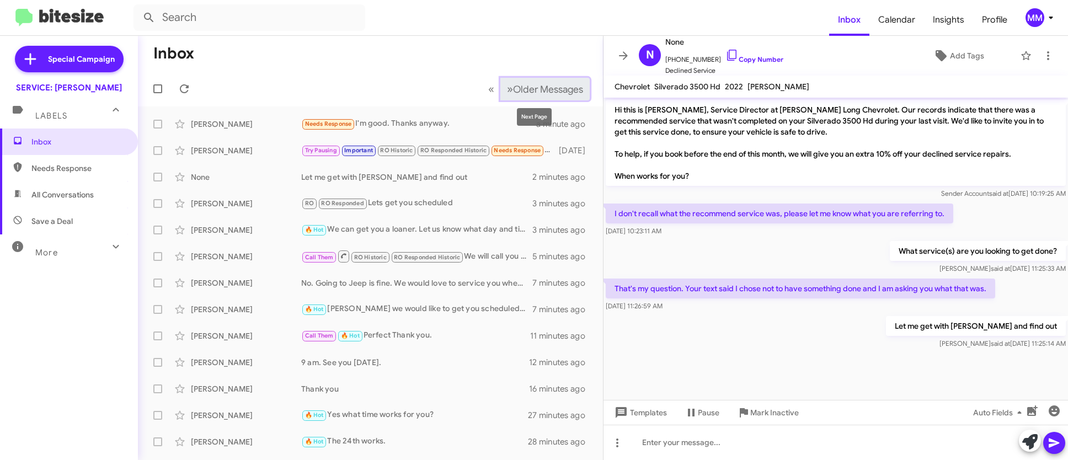
click at [517, 94] on span "Older Messages" at bounding box center [548, 89] width 70 height 12
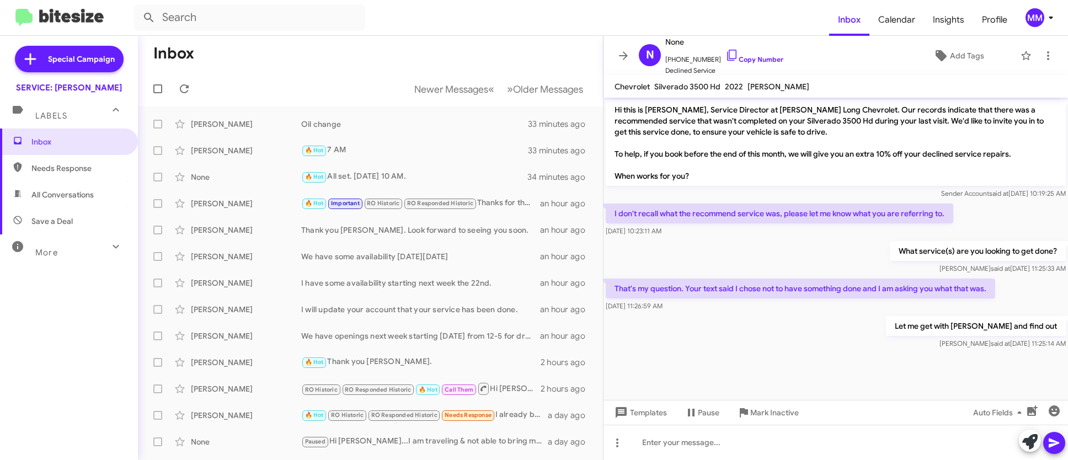
click at [1050, 16] on icon at bounding box center [1050, 17] width 13 height 13
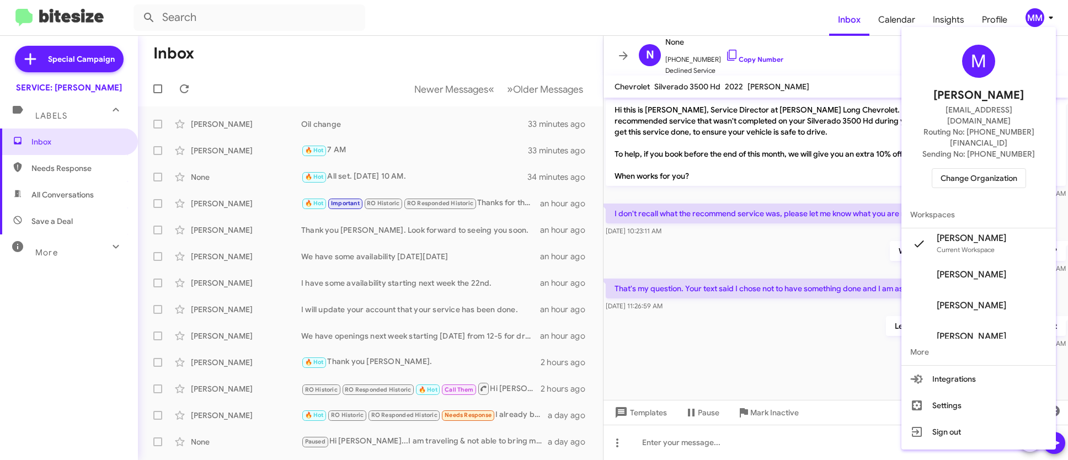
drag, startPoint x: 966, startPoint y: 406, endPoint x: 576, endPoint y: 33, distance: 539.2
click at [967, 419] on button "Sign out" at bounding box center [978, 432] width 154 height 26
